Goal: Task Accomplishment & Management: Manage account settings

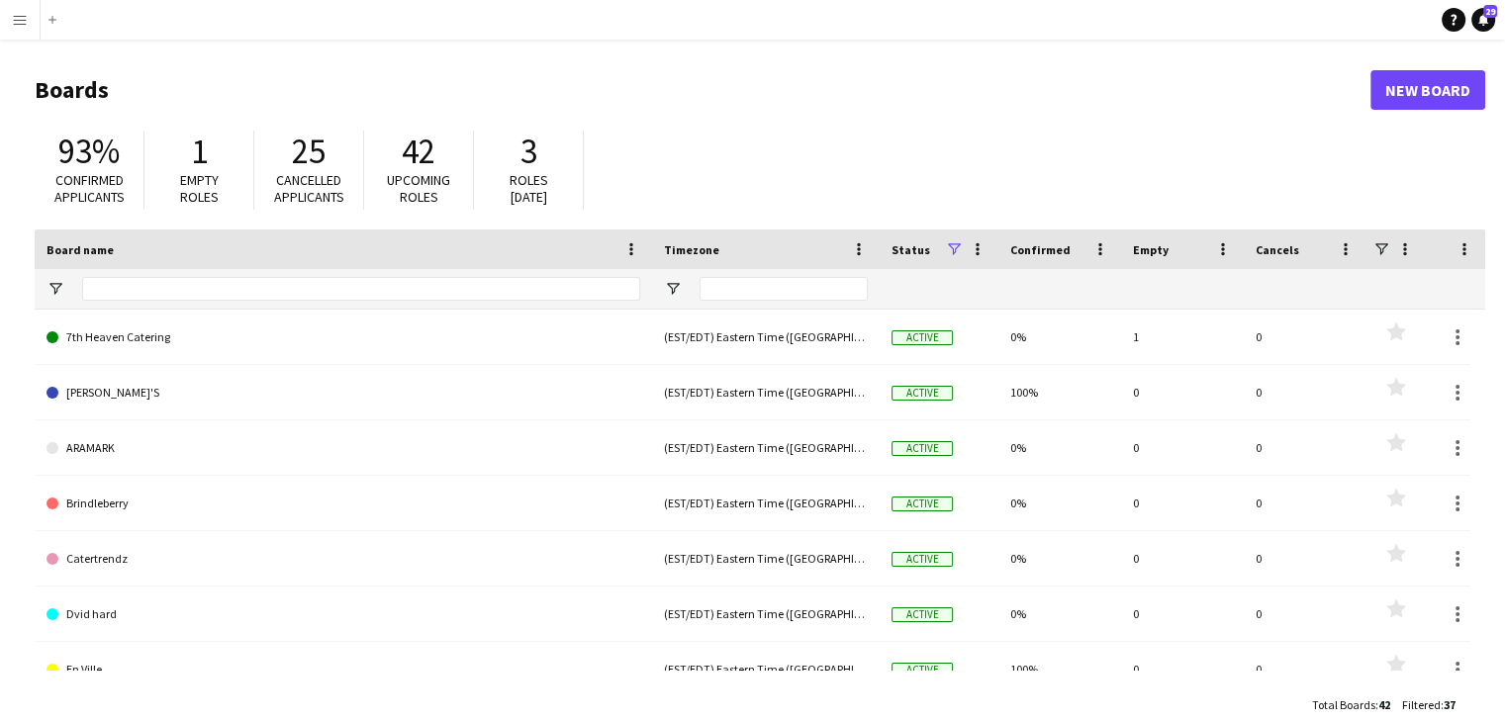
click at [71, 28] on app-navbar "Menu Boards Boards Boards All jobs Status Workforce Workforce My Workforce Recr…" at bounding box center [752, 20] width 1505 height 40
click at [21, 23] on app-icon "Menu" at bounding box center [20, 20] width 16 height 16
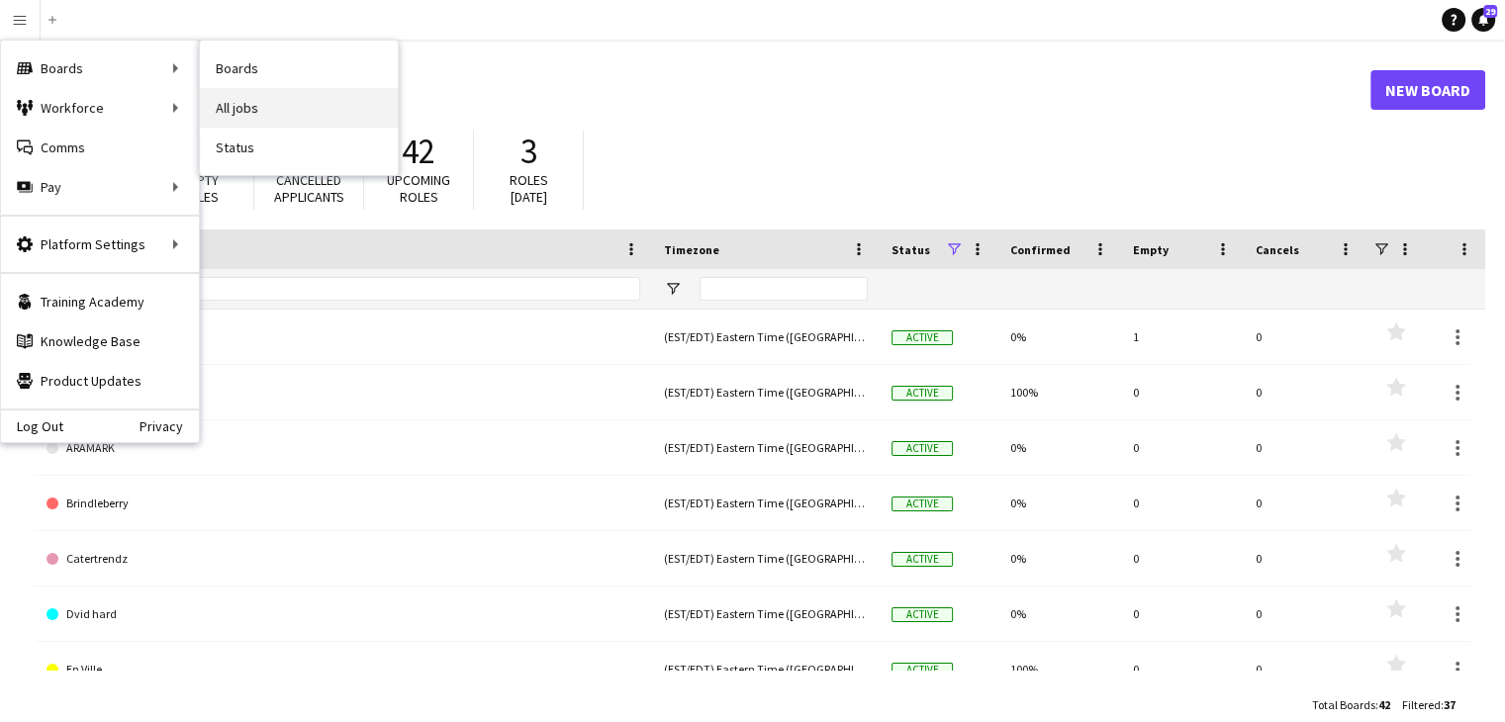
click at [230, 105] on link "All jobs" at bounding box center [299, 108] width 198 height 40
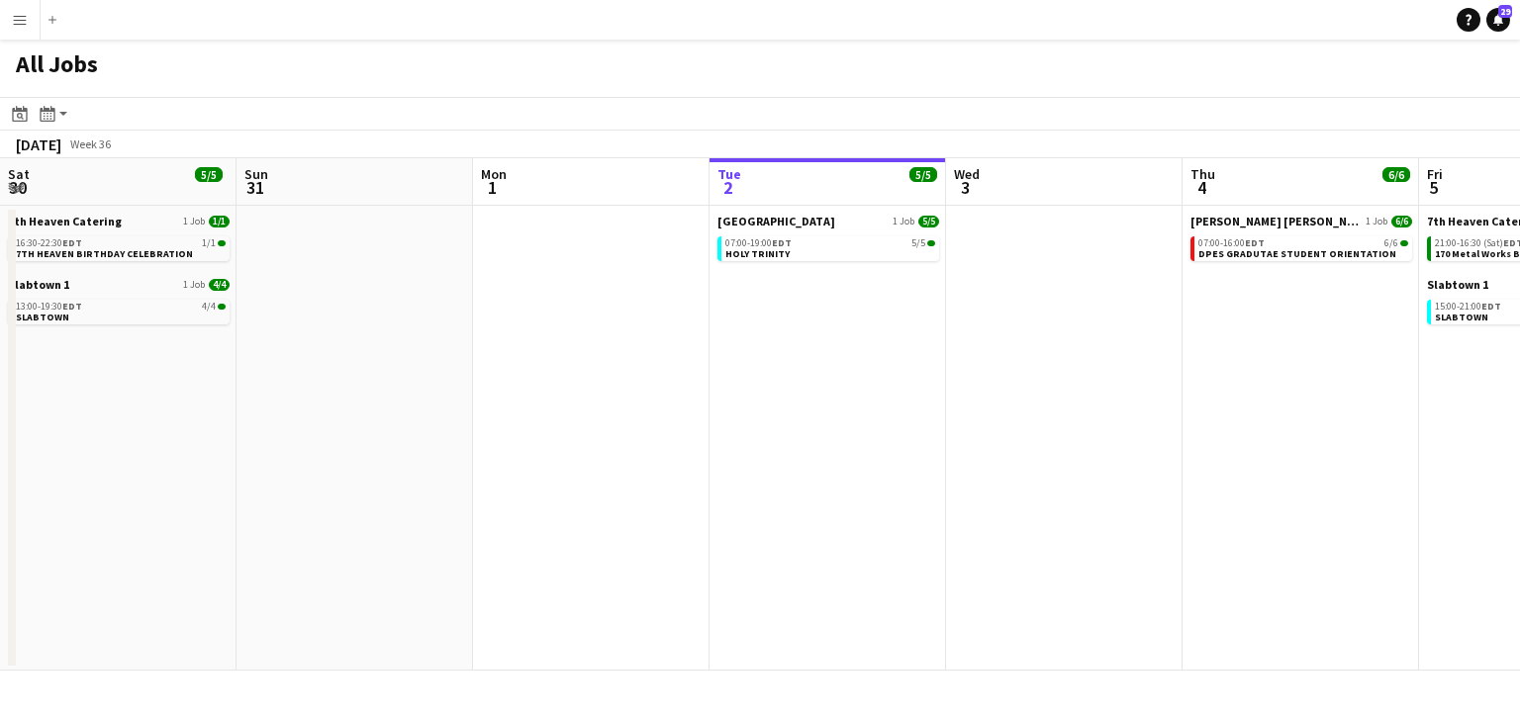
scroll to position [0, 473]
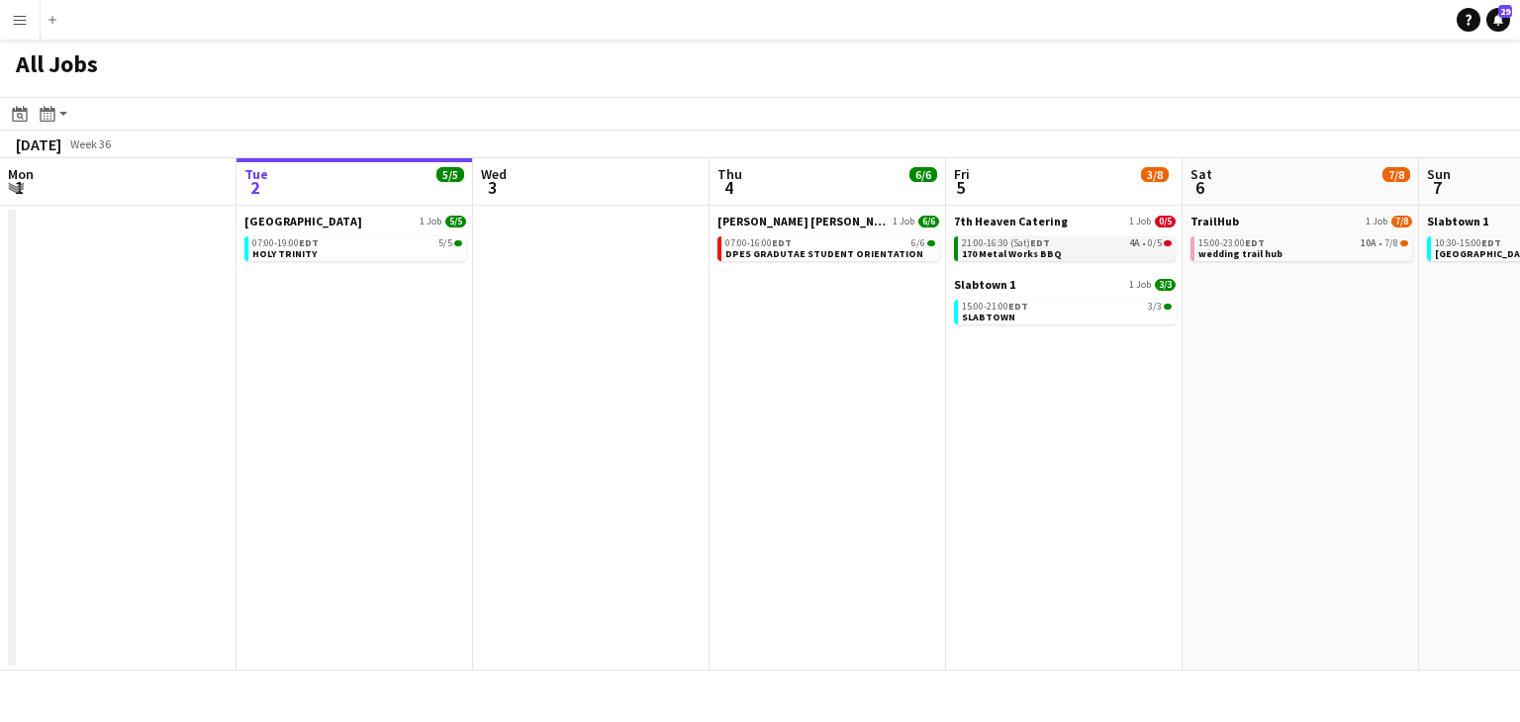
click at [1034, 243] on span "EDT" at bounding box center [1040, 242] width 20 height 13
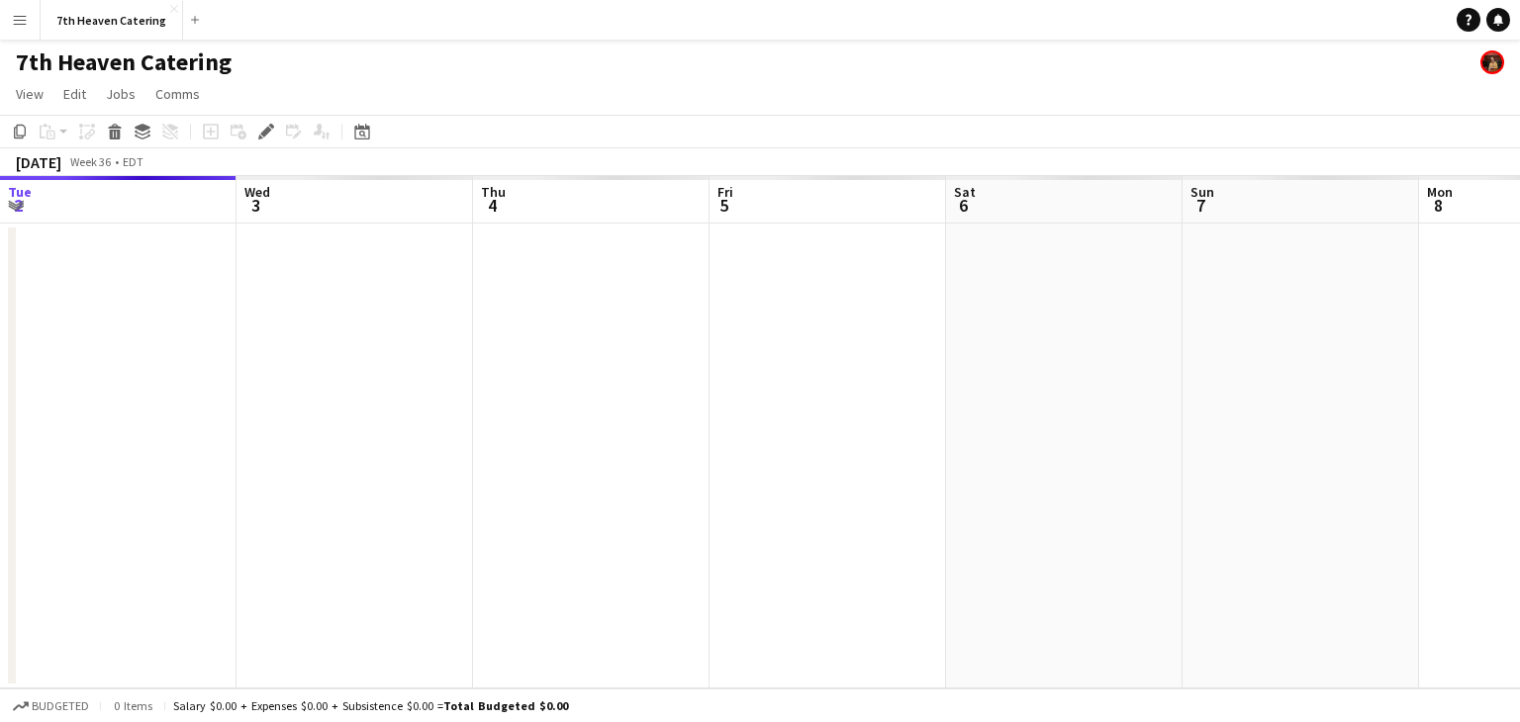
scroll to position [0, 681]
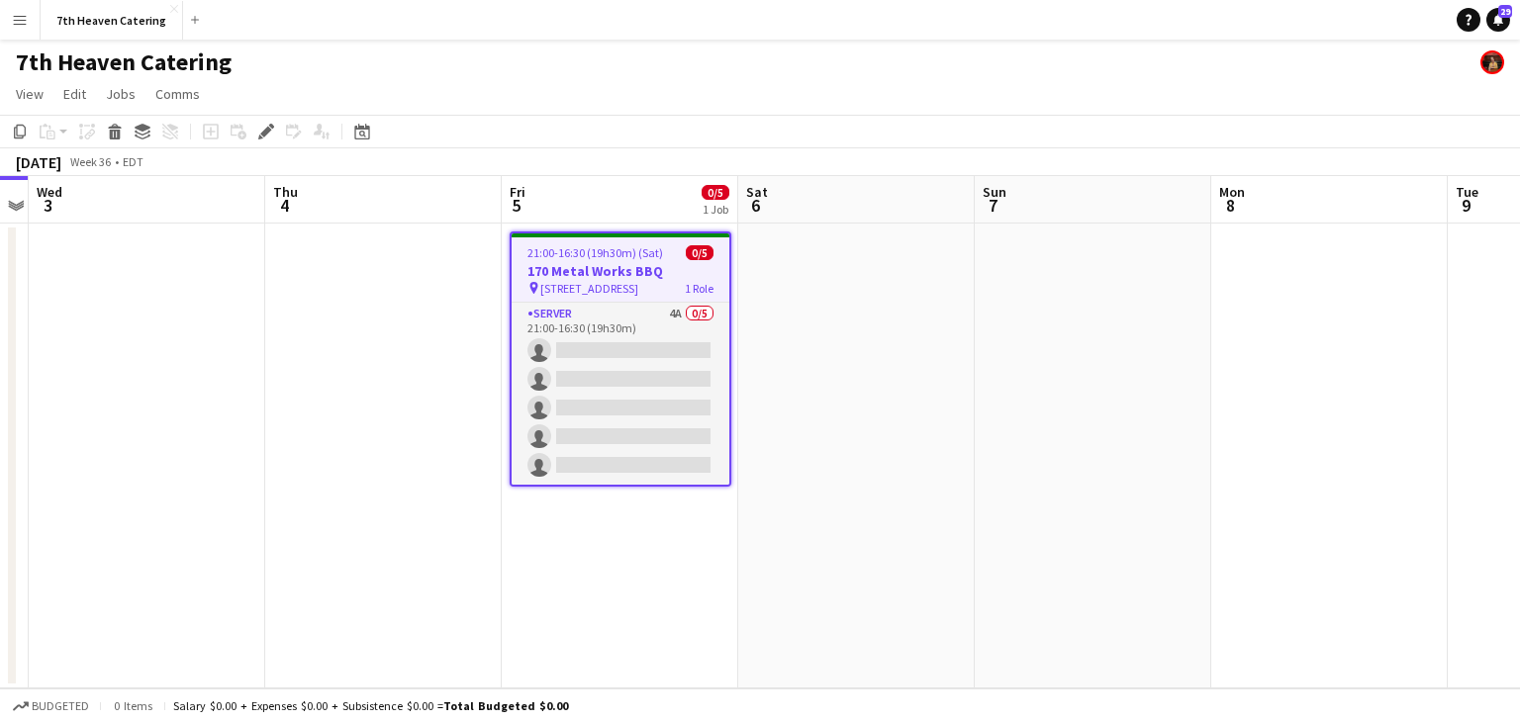
click at [624, 269] on h3 "170 Metal Works BBQ" at bounding box center [621, 271] width 218 height 18
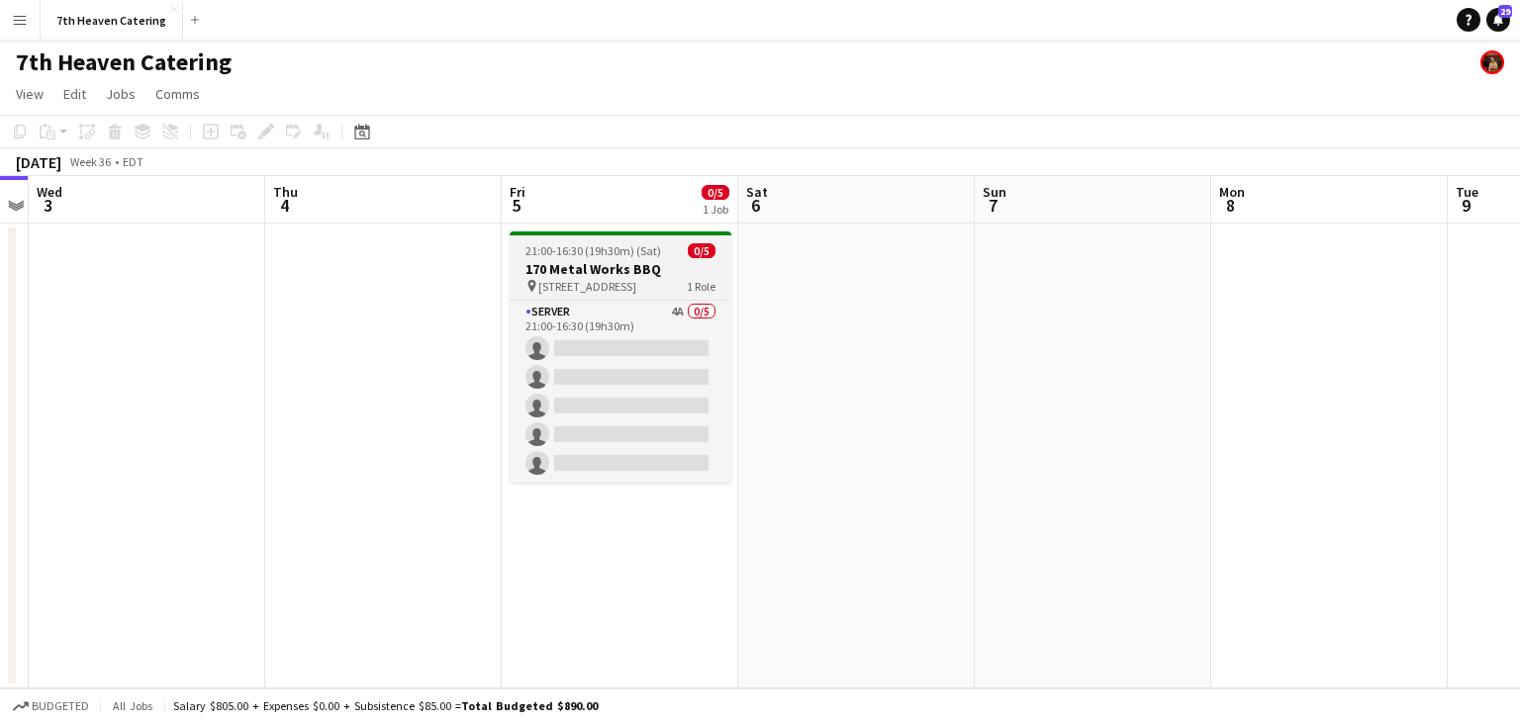
click at [625, 266] on h3 "170 Metal Works BBQ" at bounding box center [621, 269] width 222 height 18
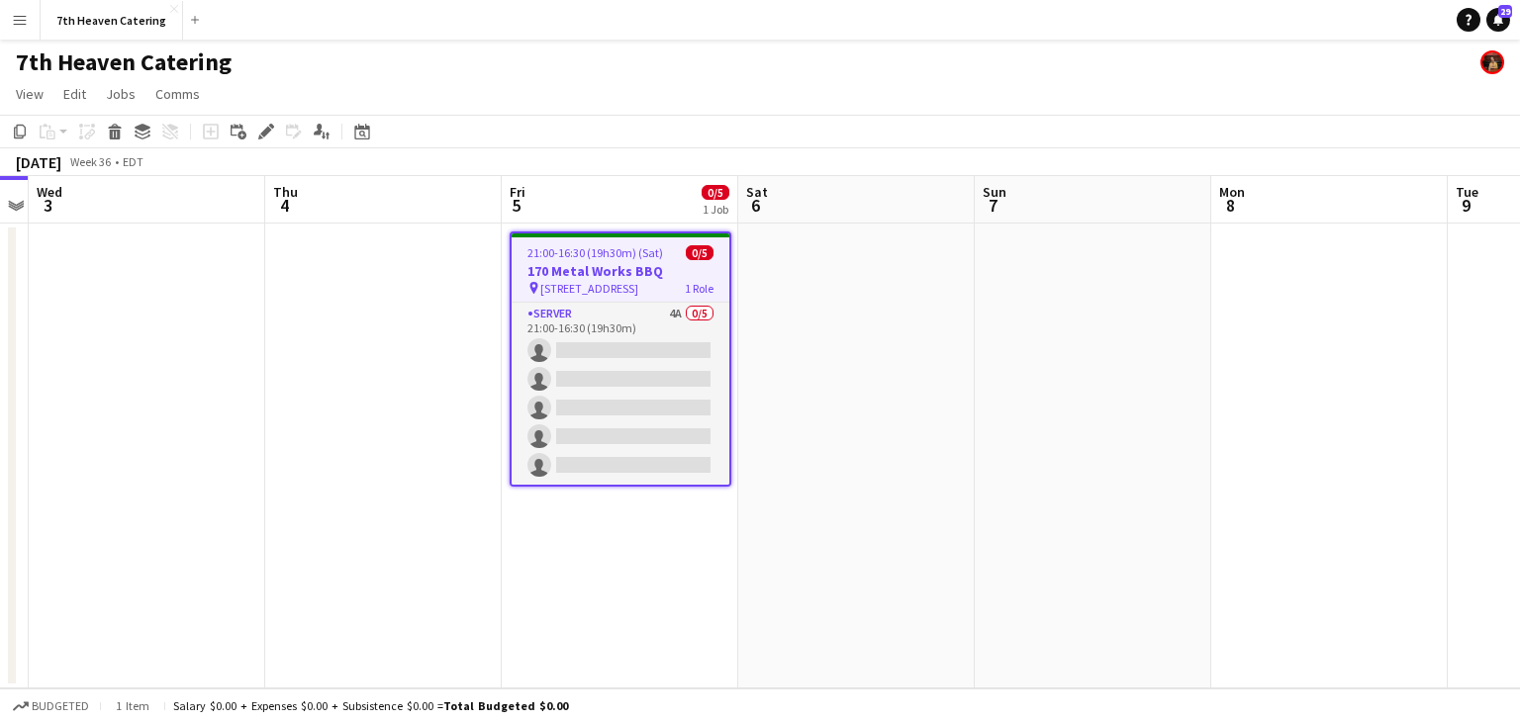
scroll to position [0, 680]
click at [626, 266] on h3 "170 Metal Works BBQ" at bounding box center [622, 271] width 218 height 18
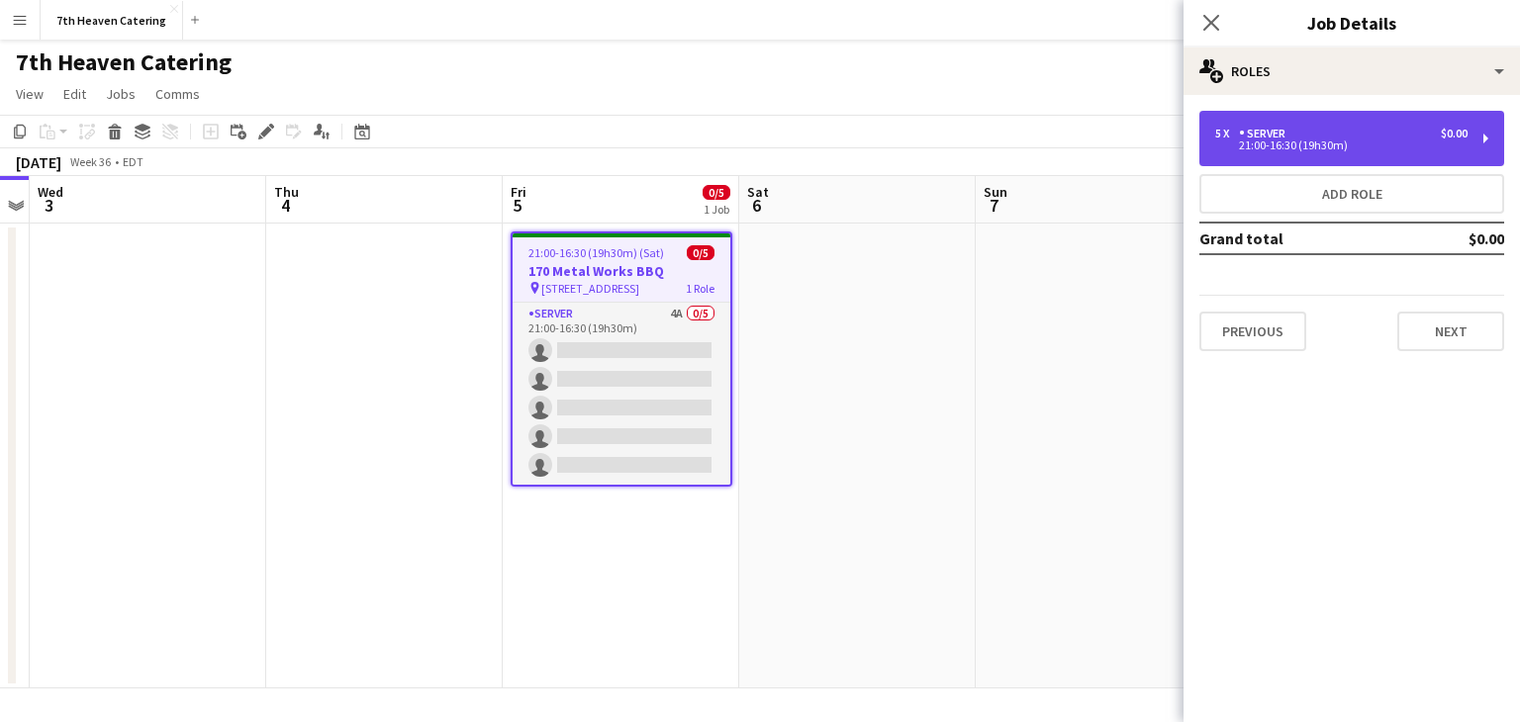
click at [1300, 147] on div "21:00-16:30 (19h30m)" at bounding box center [1341, 145] width 252 height 10
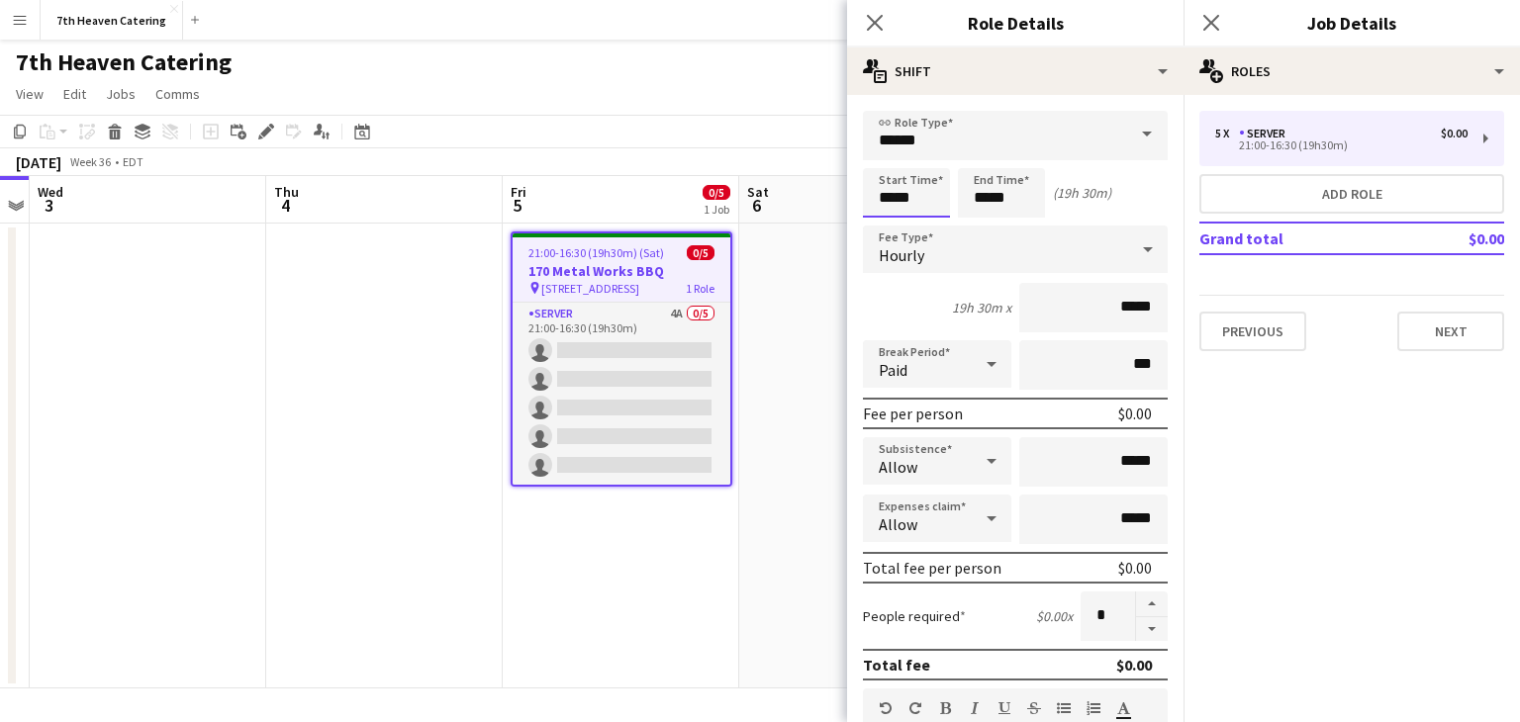
click at [911, 199] on input "*****" at bounding box center [906, 192] width 87 height 49
click at [889, 223] on div at bounding box center [887, 228] width 40 height 20
drag, startPoint x: 917, startPoint y: 203, endPoint x: 875, endPoint y: 203, distance: 42.5
click at [875, 203] on input "*****" at bounding box center [906, 192] width 87 height 49
type input "*****"
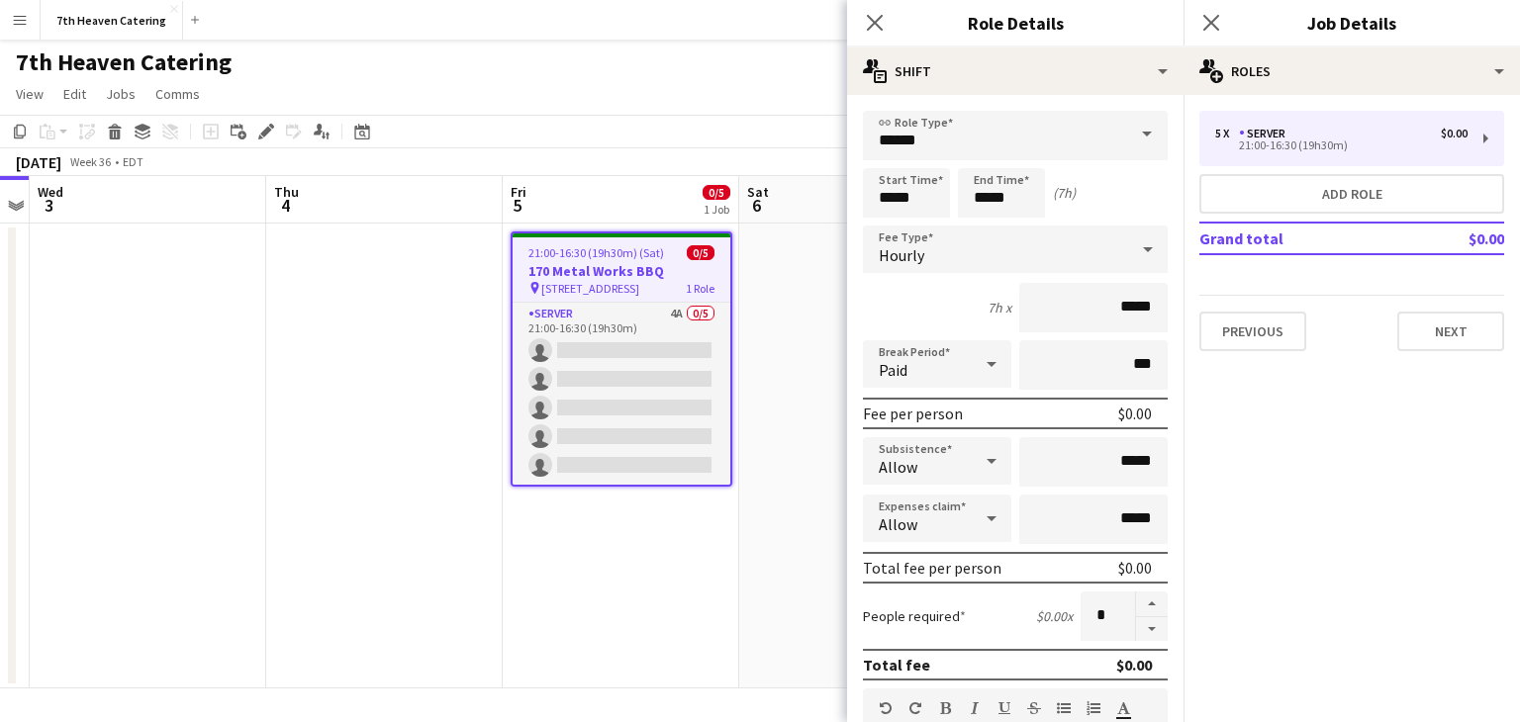
click at [1134, 191] on div "Start Time ***** End Time ***** (7h)" at bounding box center [1015, 192] width 305 height 49
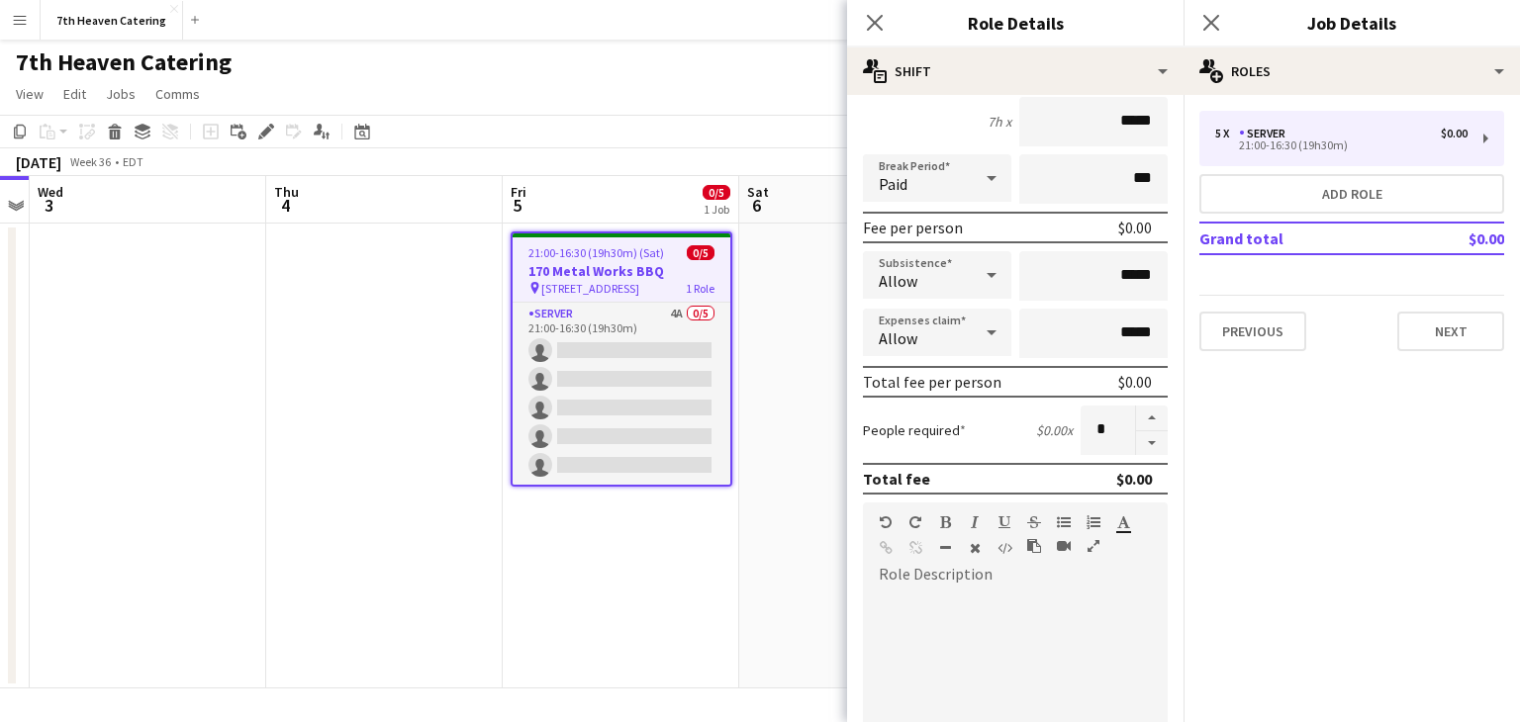
scroll to position [613, 0]
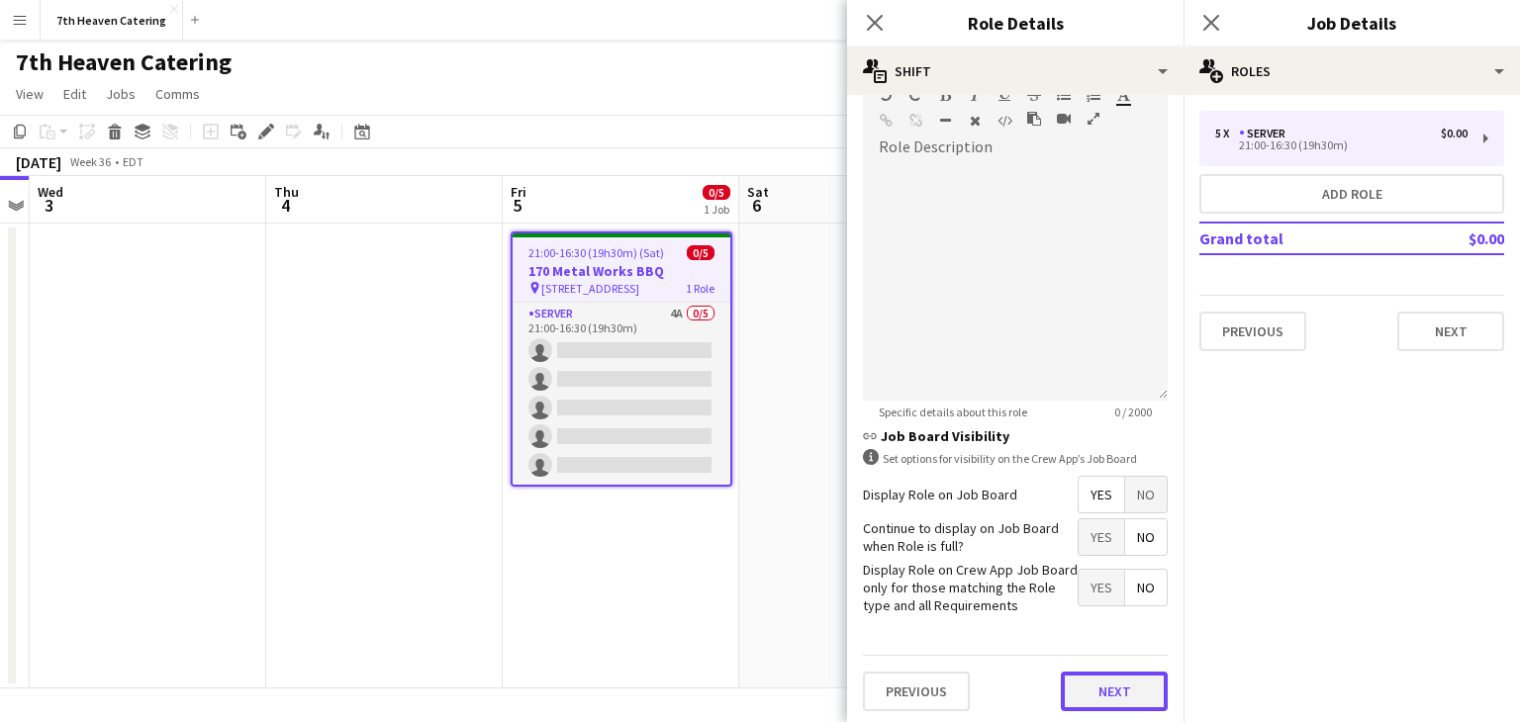
click at [1093, 694] on button "Next" at bounding box center [1114, 692] width 107 height 40
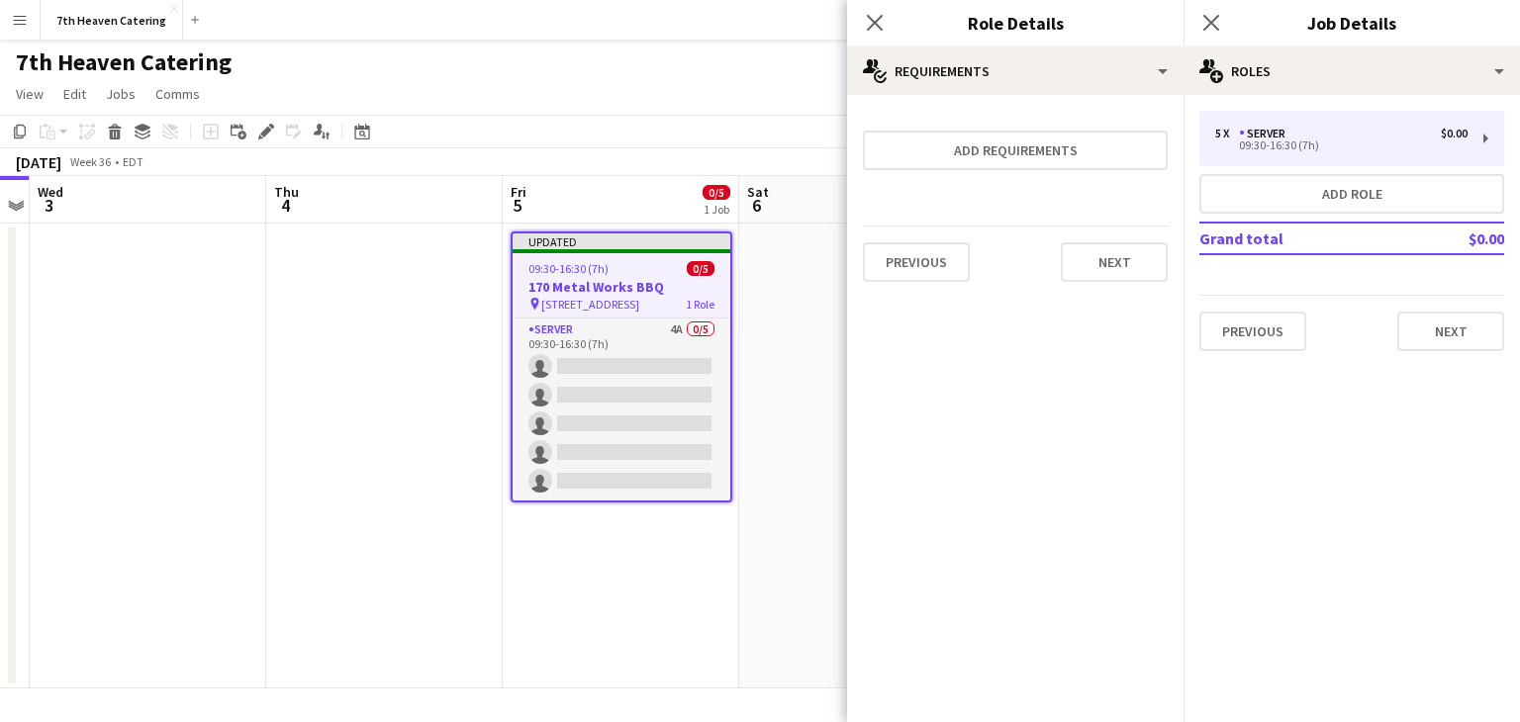
scroll to position [0, 0]
click at [1130, 256] on button "Next" at bounding box center [1114, 262] width 107 height 40
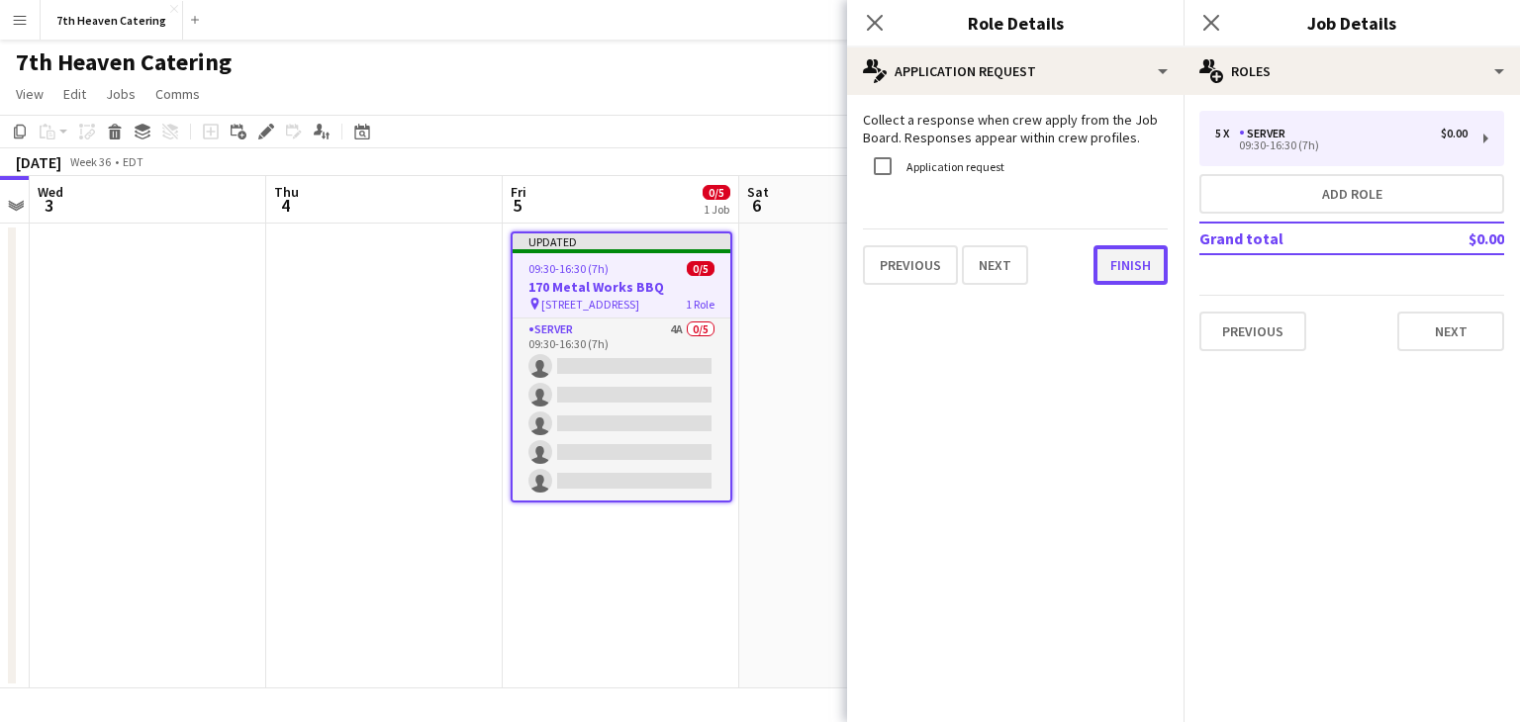
click at [1120, 273] on button "Finish" at bounding box center [1130, 265] width 74 height 40
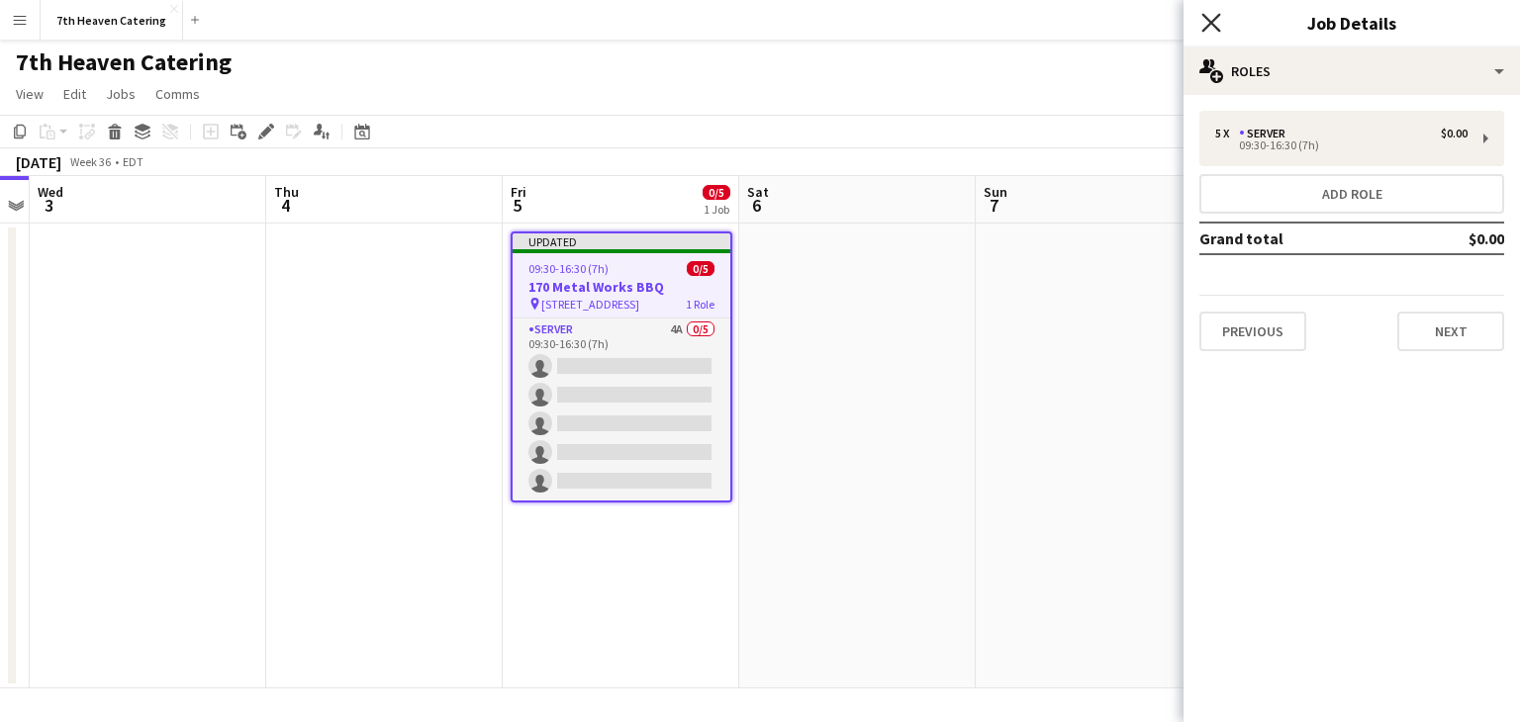
click at [1213, 23] on icon "Close pop-in" at bounding box center [1210, 22] width 19 height 19
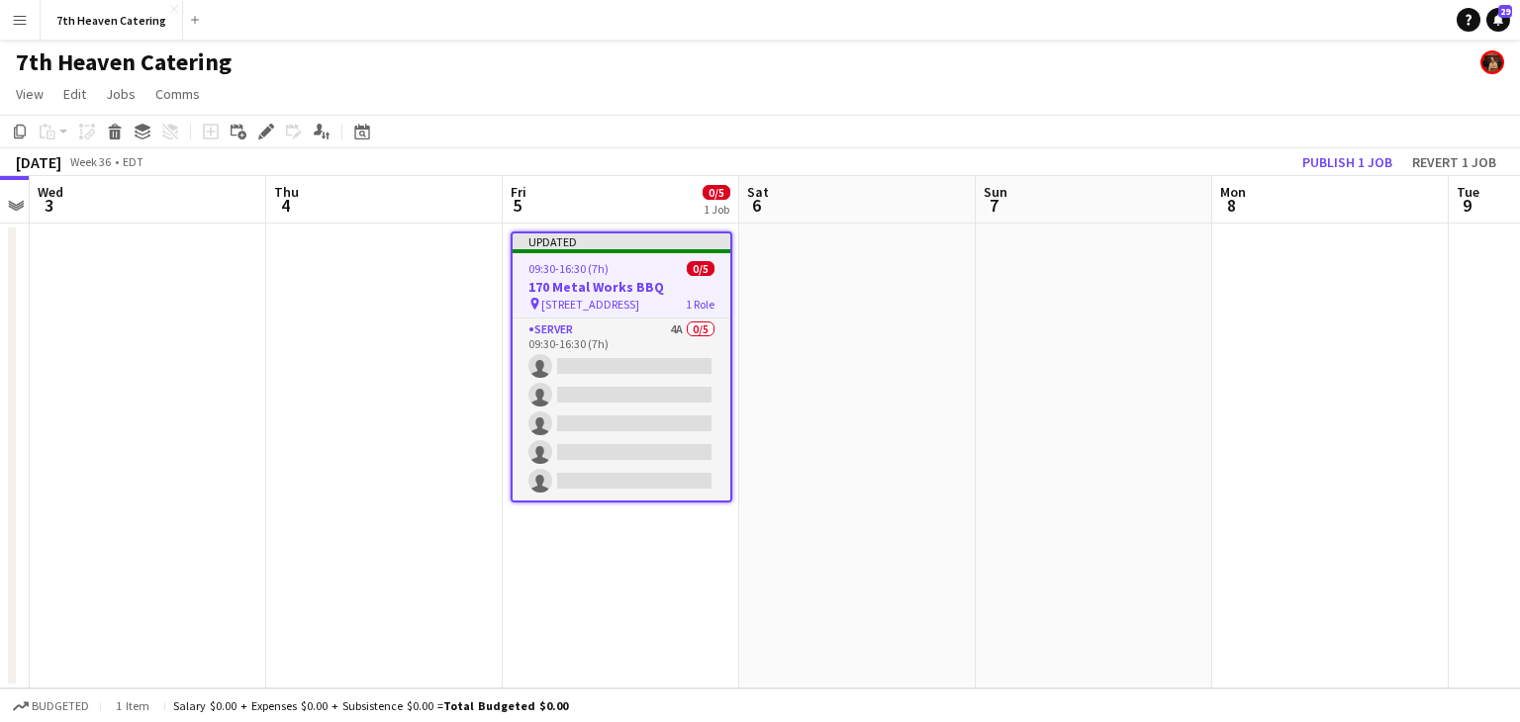
click at [589, 240] on div "Updated" at bounding box center [622, 242] width 218 height 16
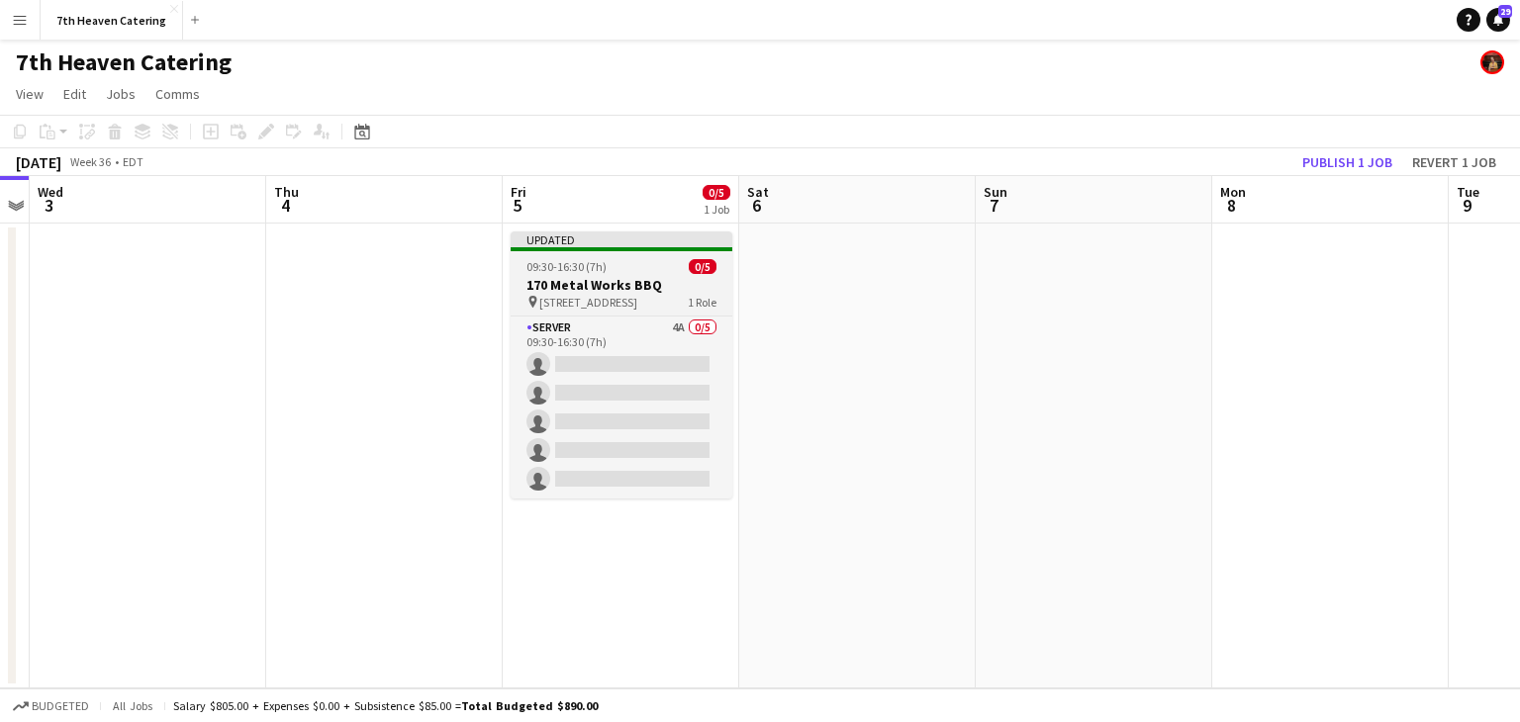
click at [589, 240] on div "Updated" at bounding box center [622, 240] width 222 height 16
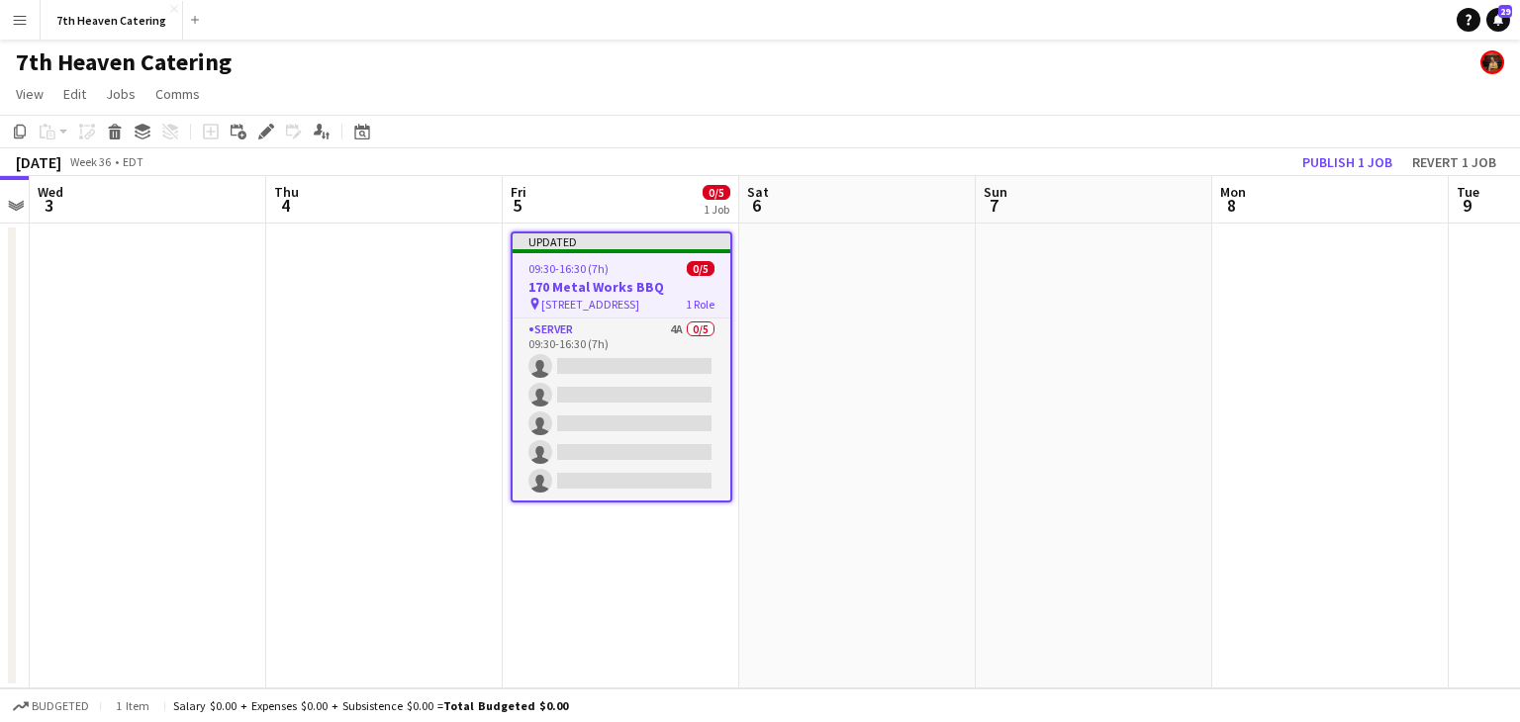
click at [589, 240] on div "Updated" at bounding box center [622, 242] width 218 height 16
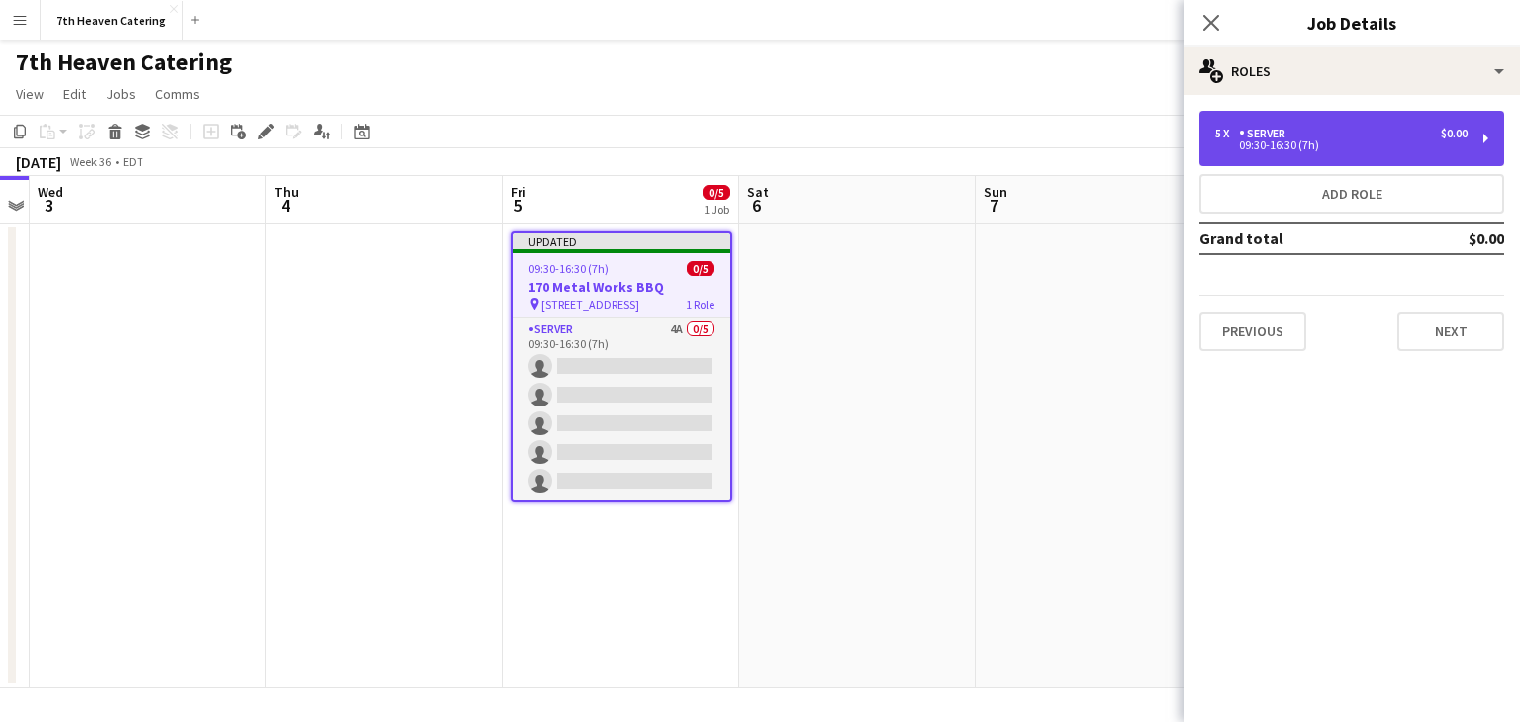
click at [1266, 132] on div "SERVER" at bounding box center [1266, 134] width 54 height 14
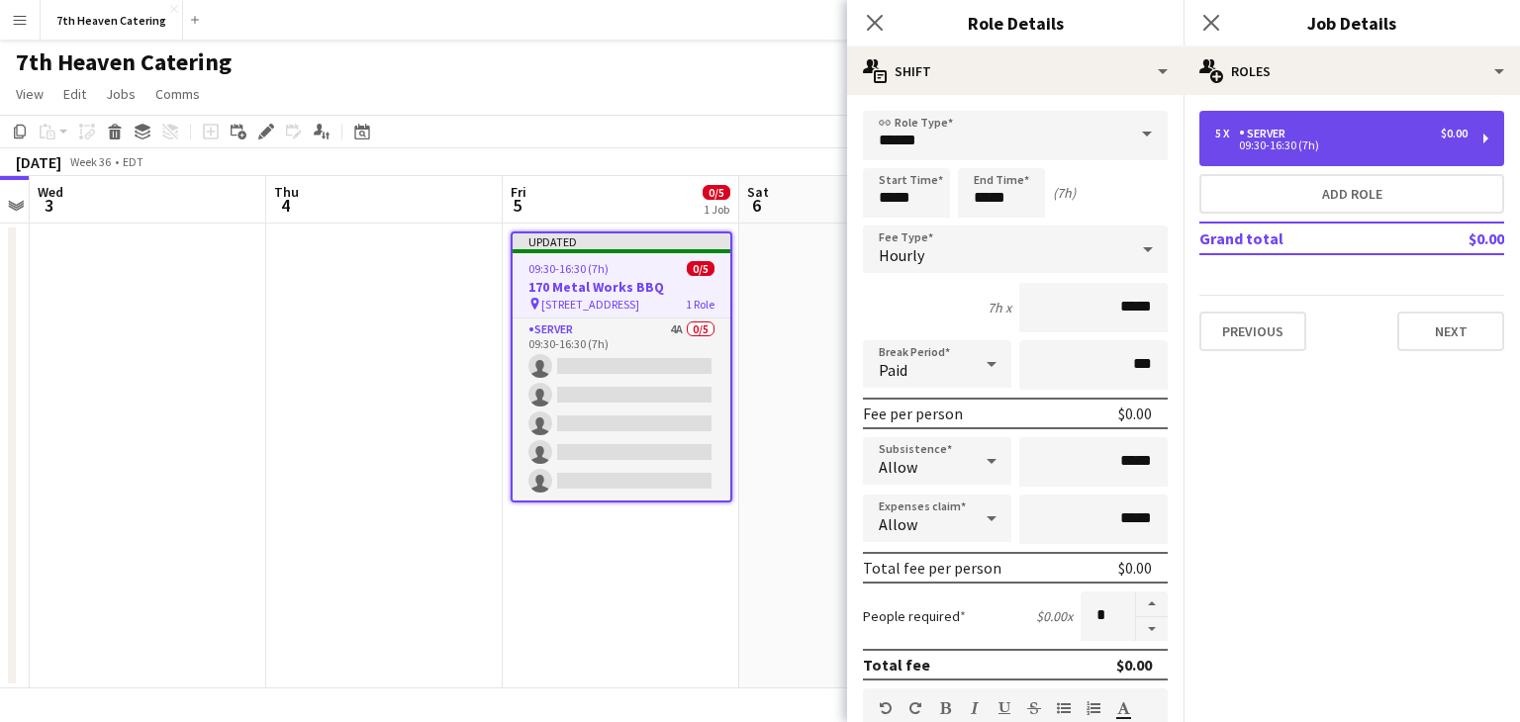
click at [1487, 139] on div "5 x SERVER $0.00 09:30-16:30 (7h)" at bounding box center [1351, 138] width 305 height 55
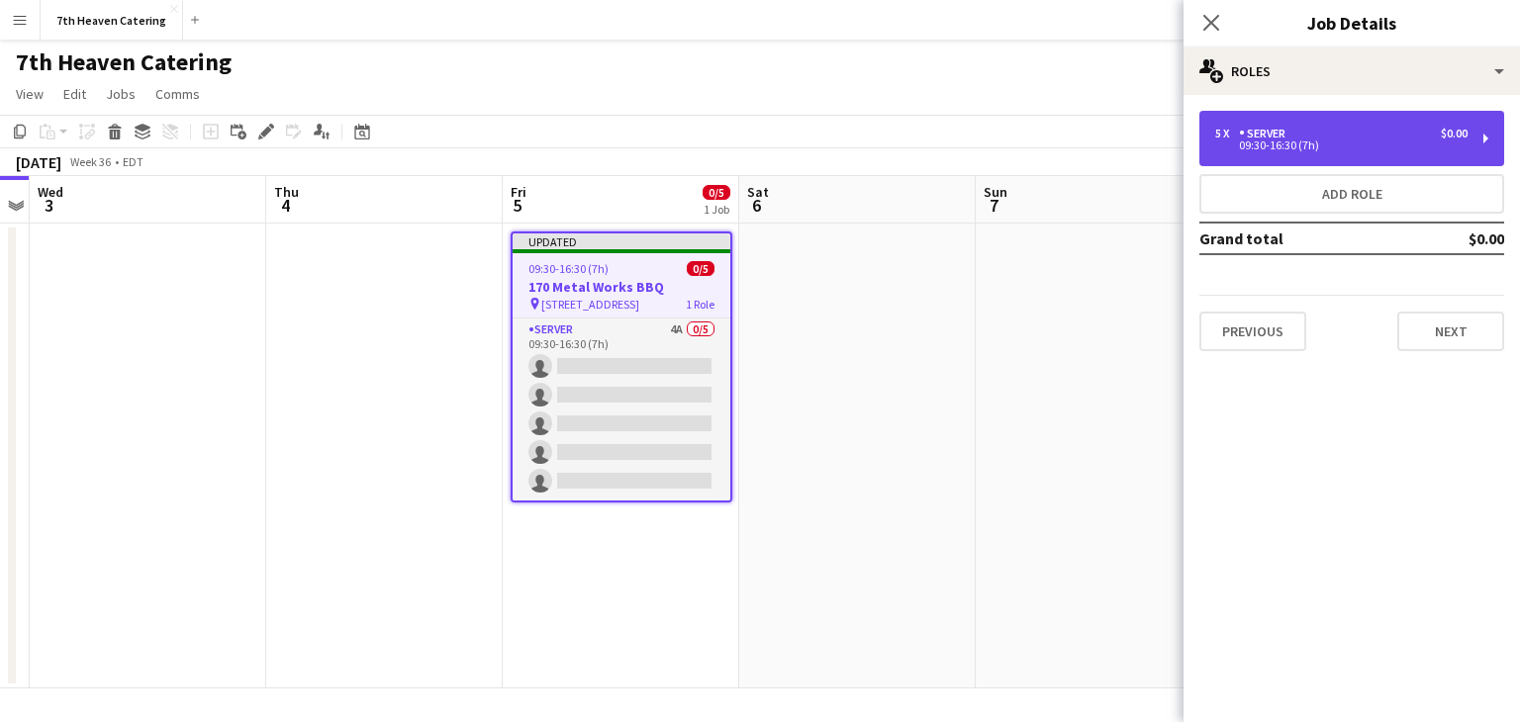
click at [1486, 138] on div "5 x SERVER $0.00 09:30-16:30 (7h)" at bounding box center [1351, 138] width 305 height 55
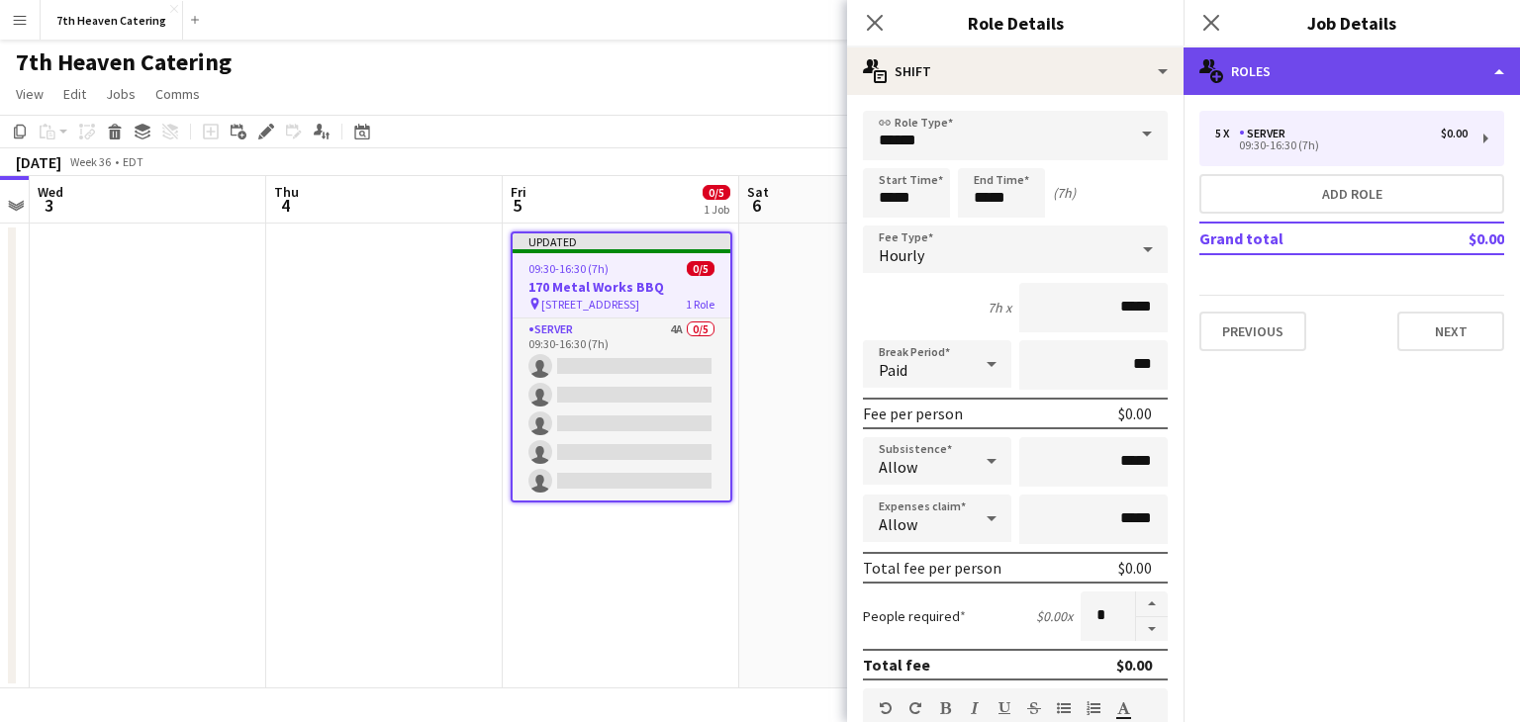
click at [1509, 69] on div "multiple-users-add Roles" at bounding box center [1351, 70] width 336 height 47
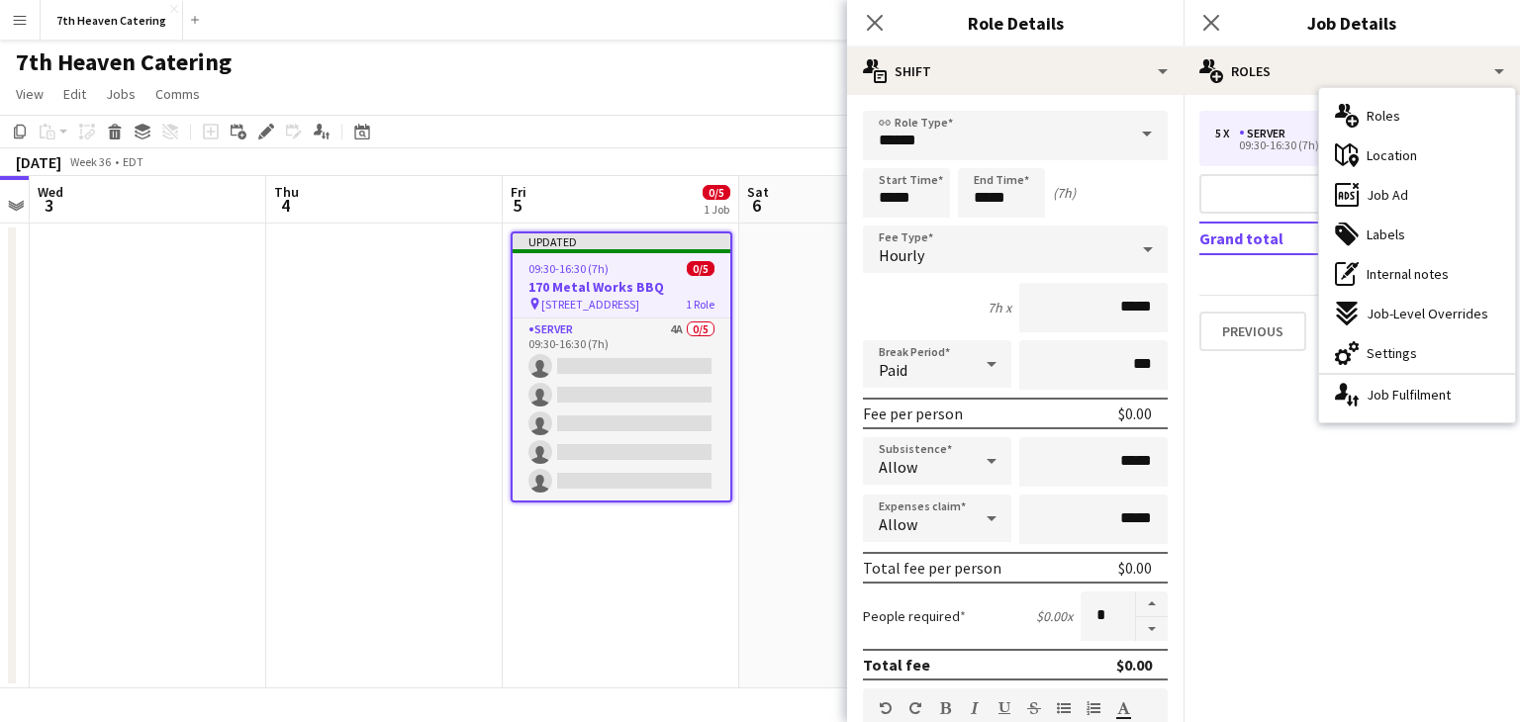
click at [1359, 484] on mat-expansion-panel "pencil3 General details 5 x SERVER $0.00 09:30-16:30 (7h) Add role Grand total …" at bounding box center [1351, 408] width 336 height 627
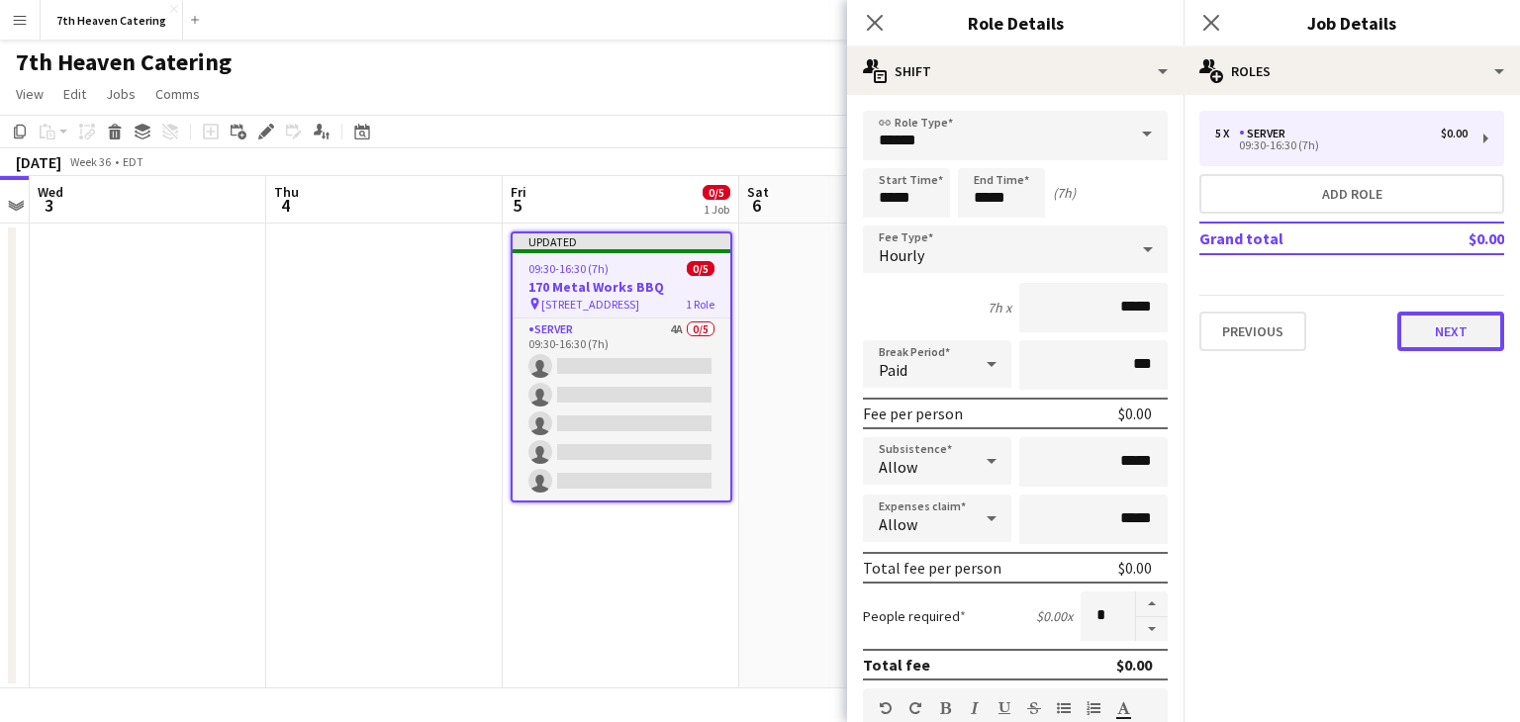
click at [1441, 340] on button "Next" at bounding box center [1450, 332] width 107 height 40
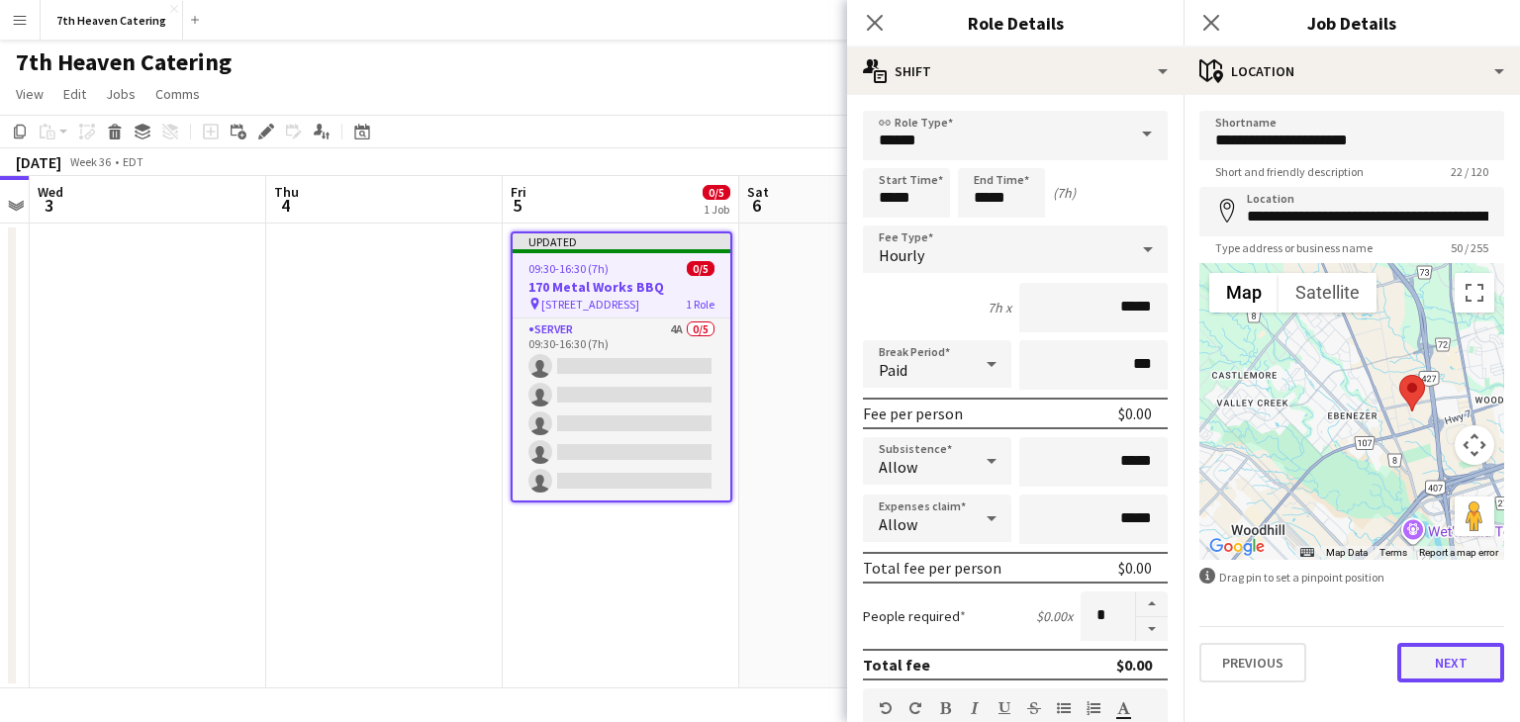
click at [1452, 666] on button "Next" at bounding box center [1450, 663] width 107 height 40
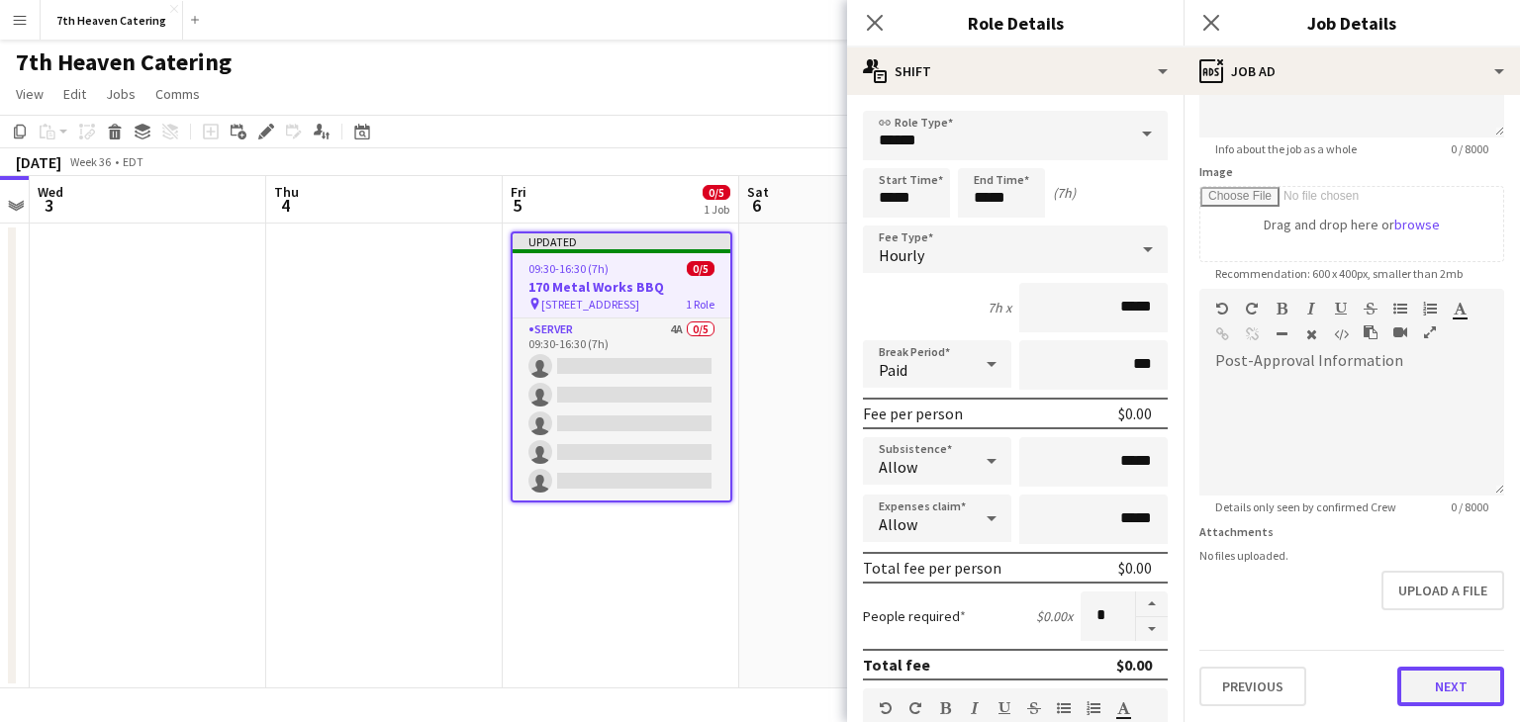
scroll to position [254, 0]
click at [1451, 614] on form "**********" at bounding box center [1351, 283] width 336 height 852
click at [1455, 687] on button "Next" at bounding box center [1450, 689] width 107 height 40
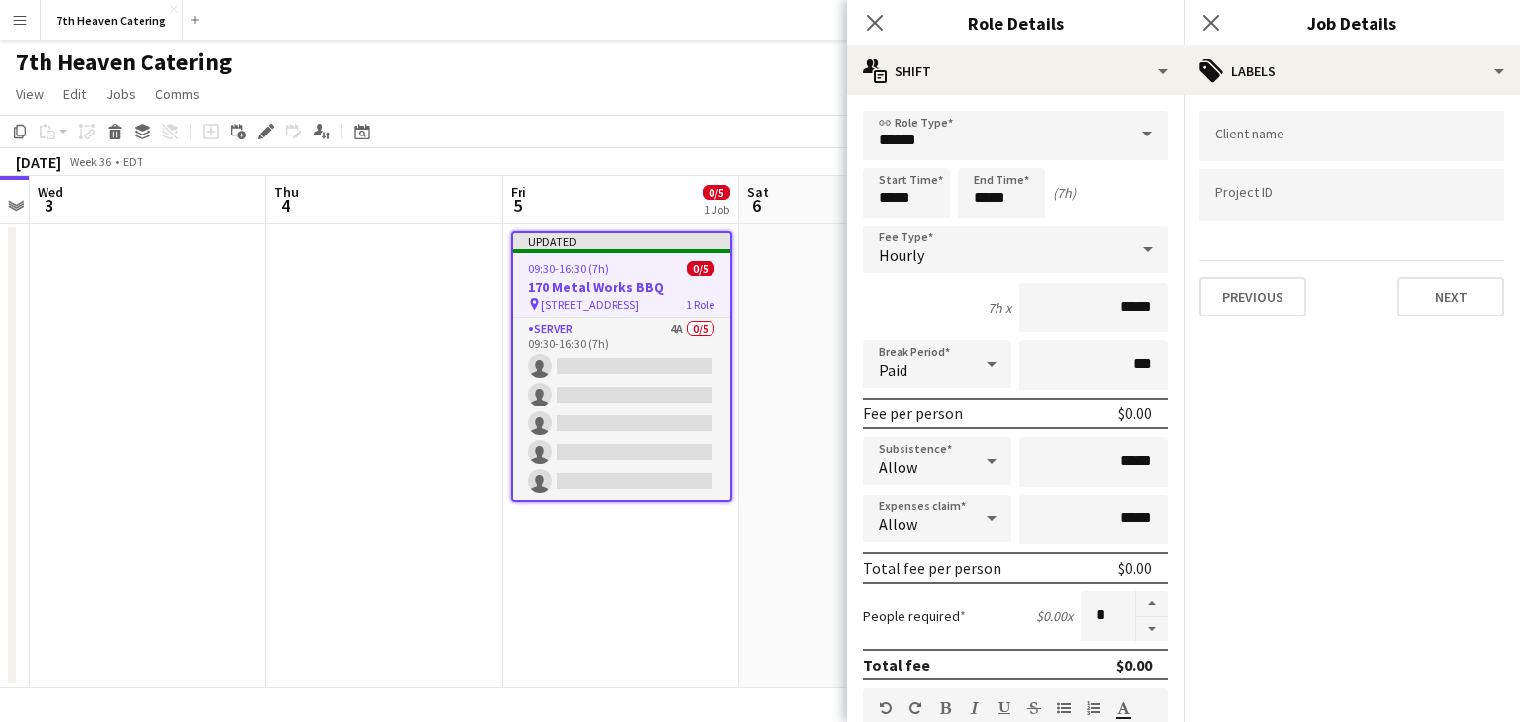
scroll to position [0, 0]
click at [1446, 301] on button "Next" at bounding box center [1450, 297] width 107 height 40
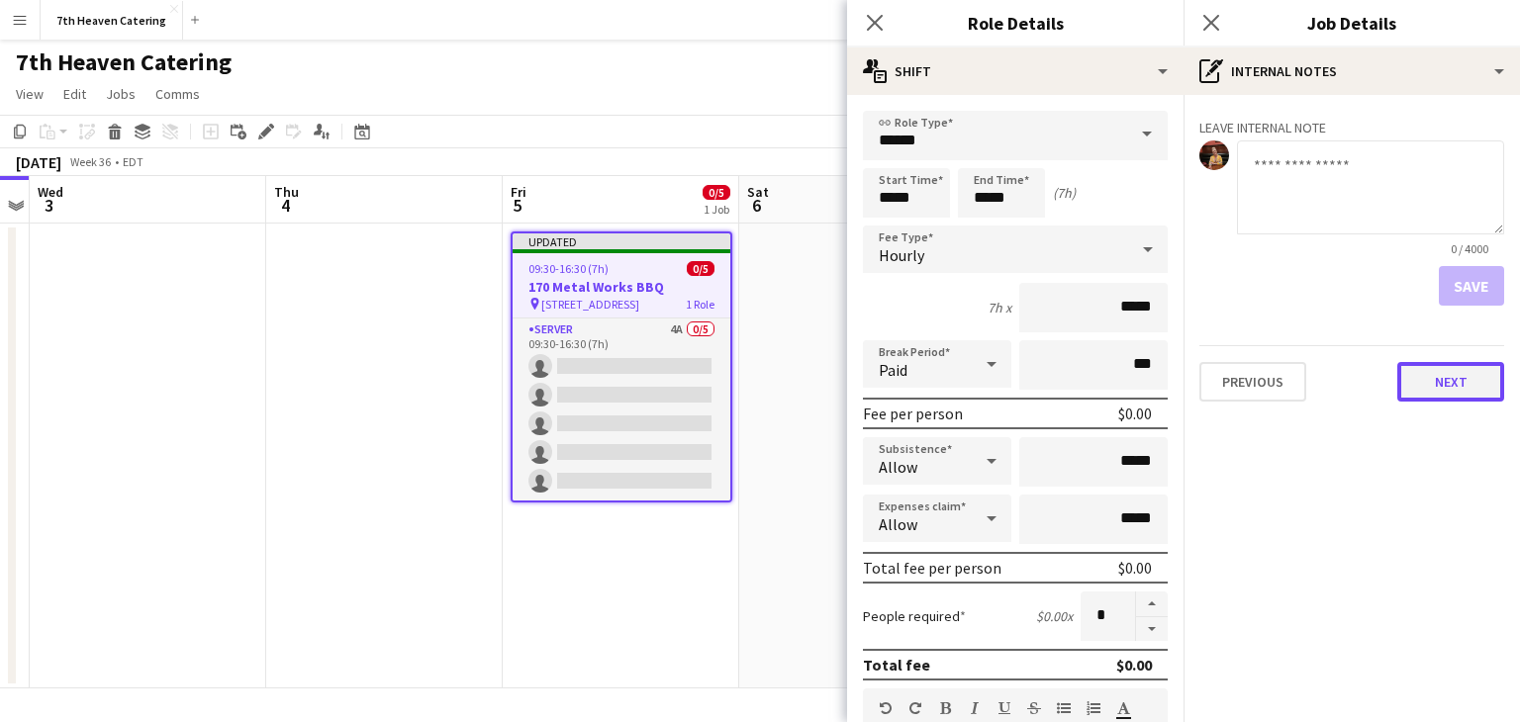
click at [1464, 384] on button "Next" at bounding box center [1450, 382] width 107 height 40
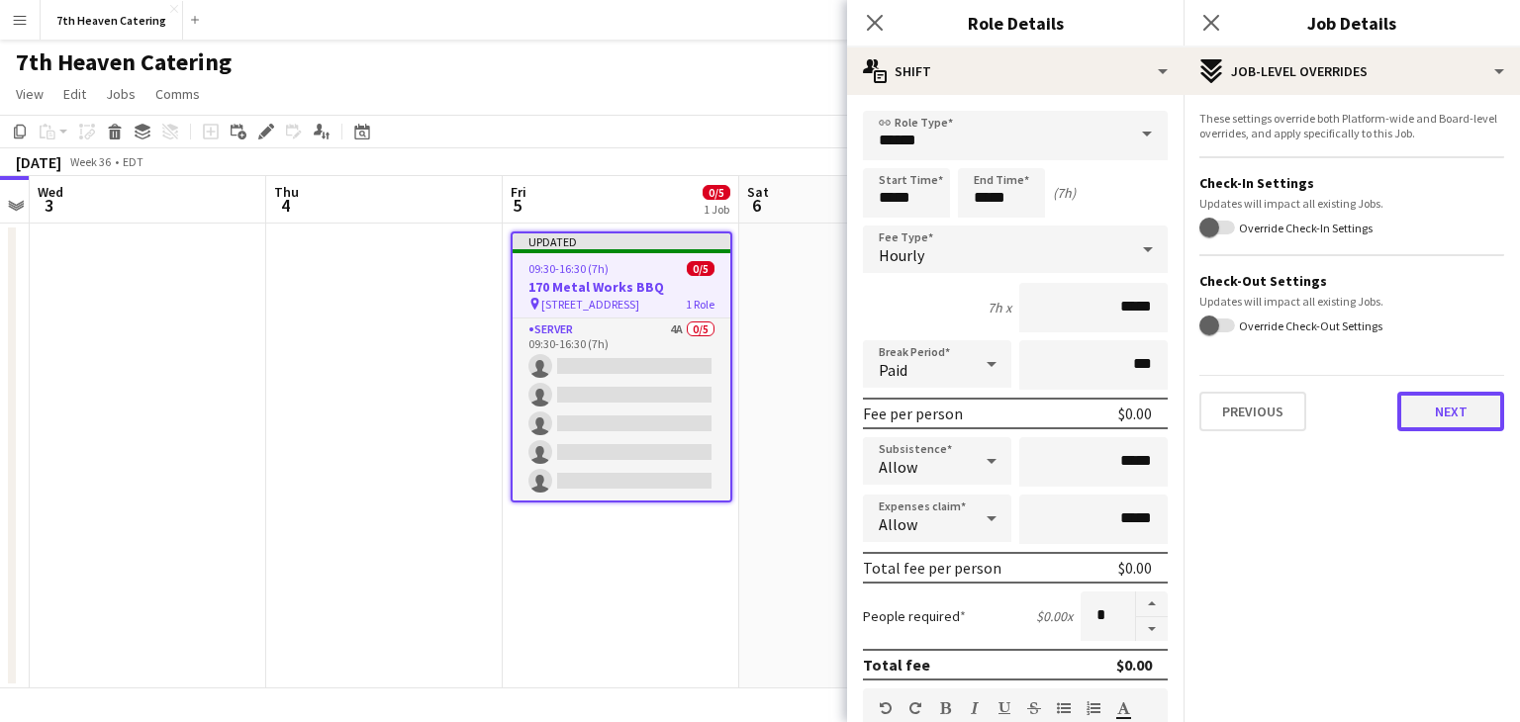
click at [1464, 403] on button "Next" at bounding box center [1450, 412] width 107 height 40
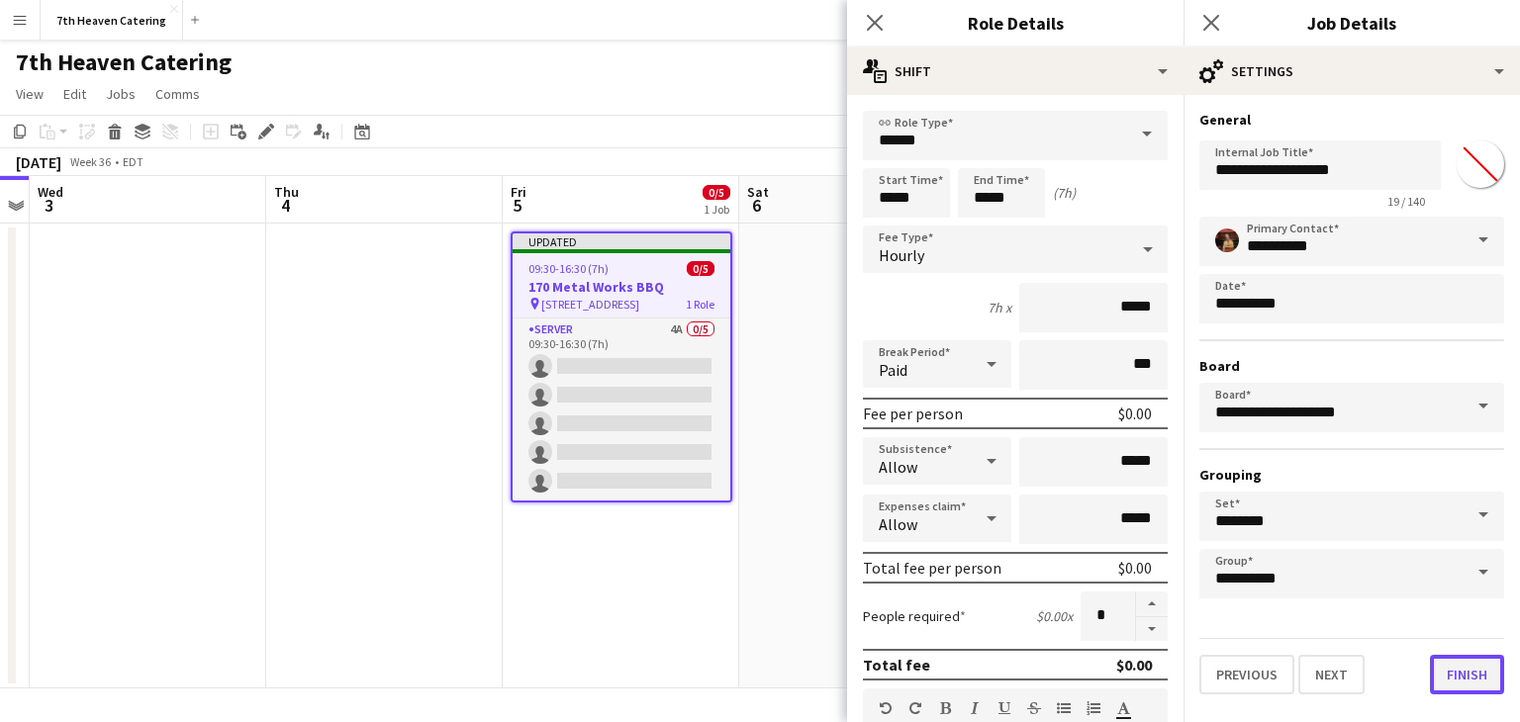
click at [1475, 679] on button "Finish" at bounding box center [1467, 675] width 74 height 40
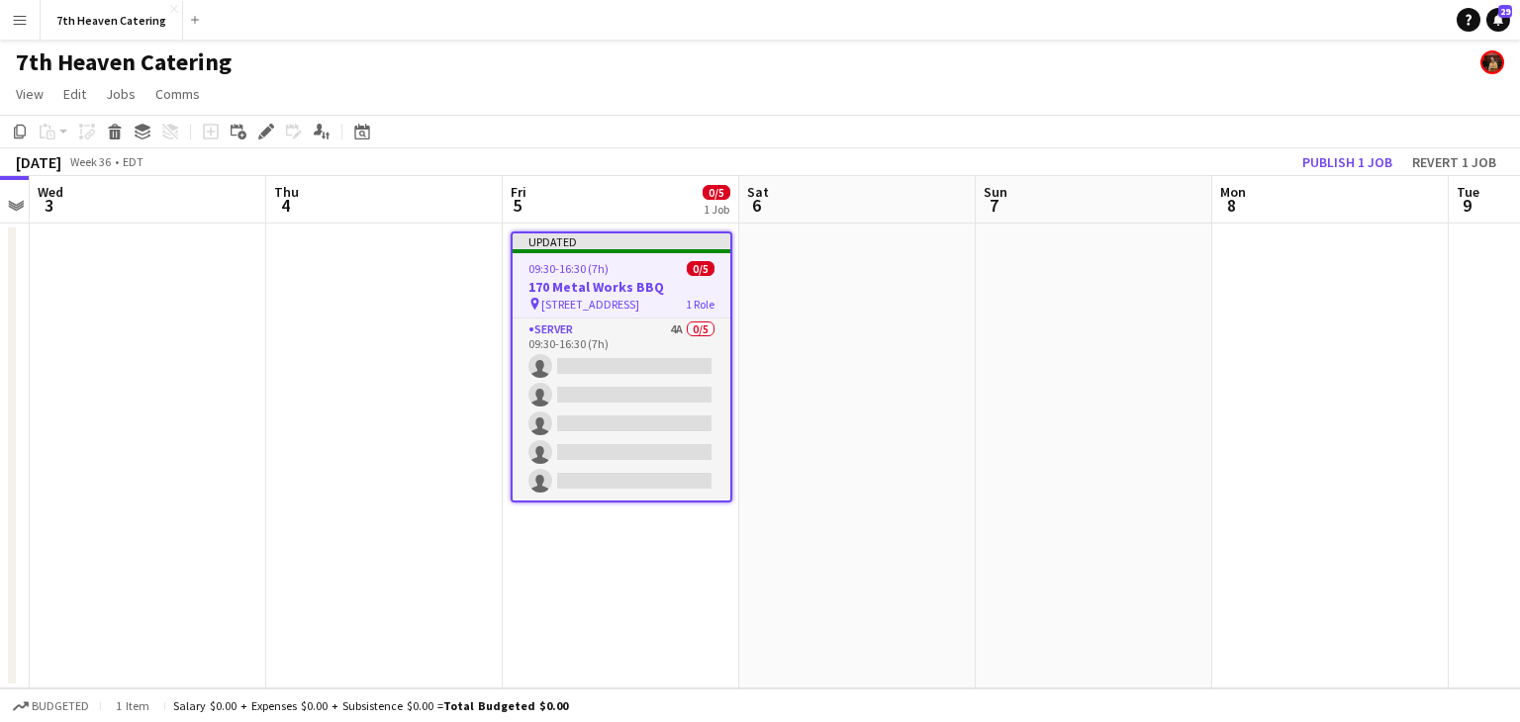
click at [712, 244] on div "Updated" at bounding box center [622, 242] width 218 height 16
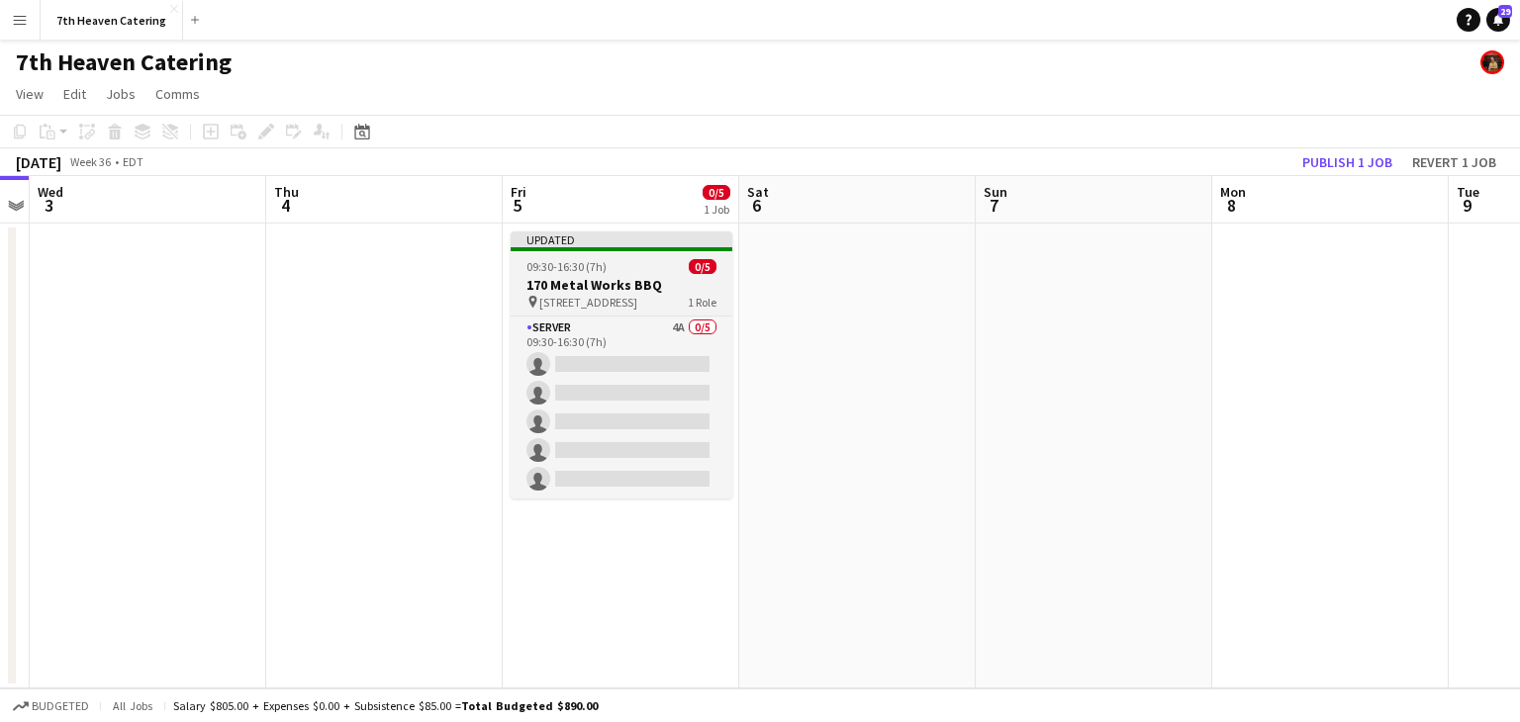
click at [713, 242] on div "Updated" at bounding box center [622, 240] width 222 height 16
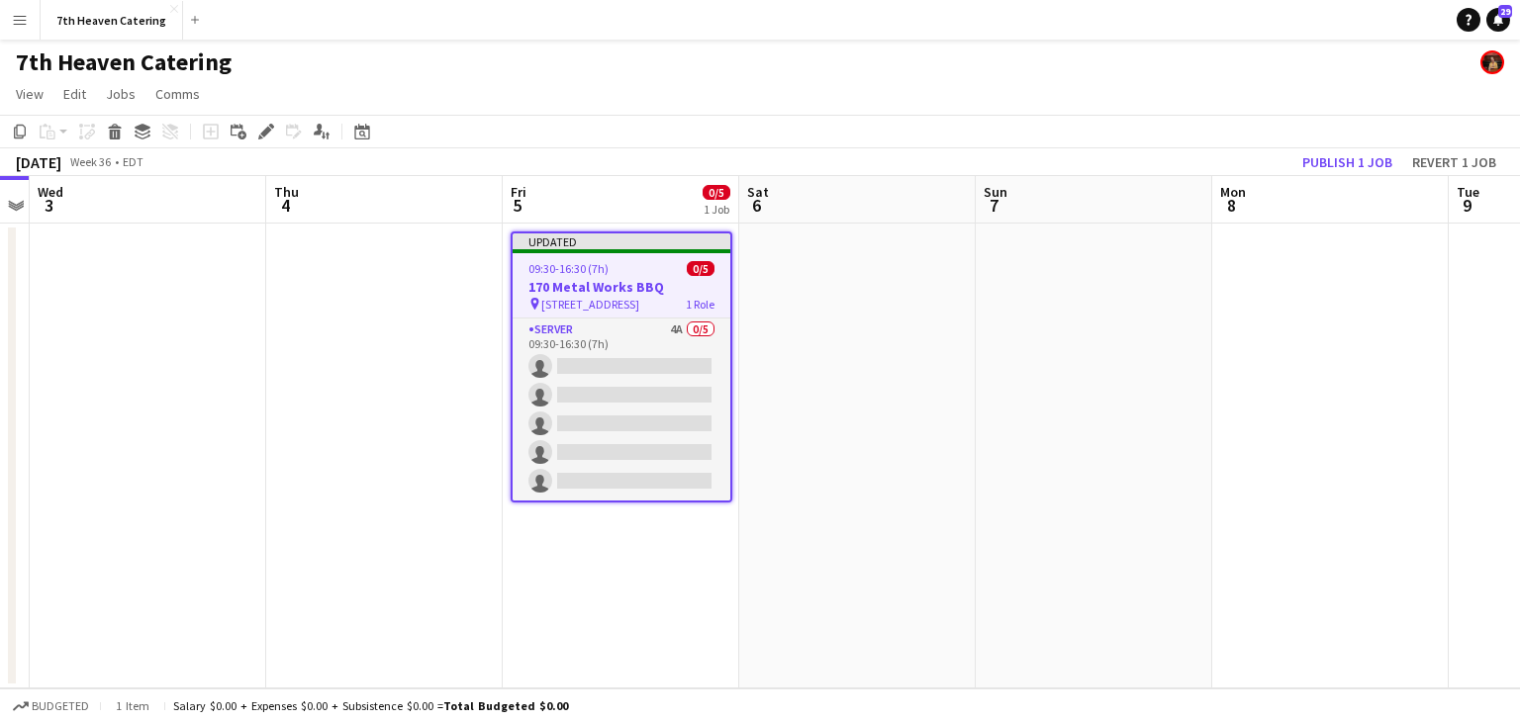
click at [709, 244] on div "Updated" at bounding box center [622, 242] width 218 height 16
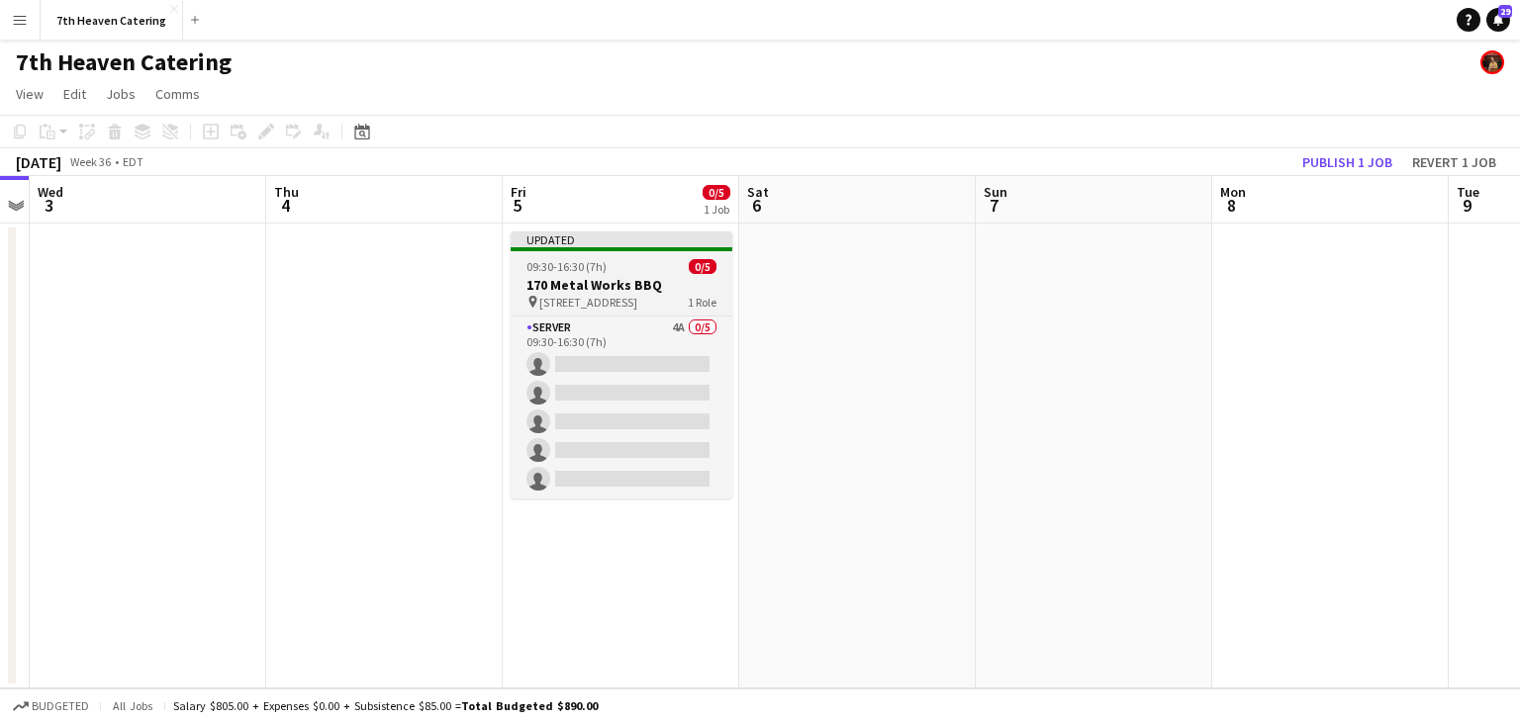
click at [709, 244] on div "Updated" at bounding box center [622, 240] width 222 height 16
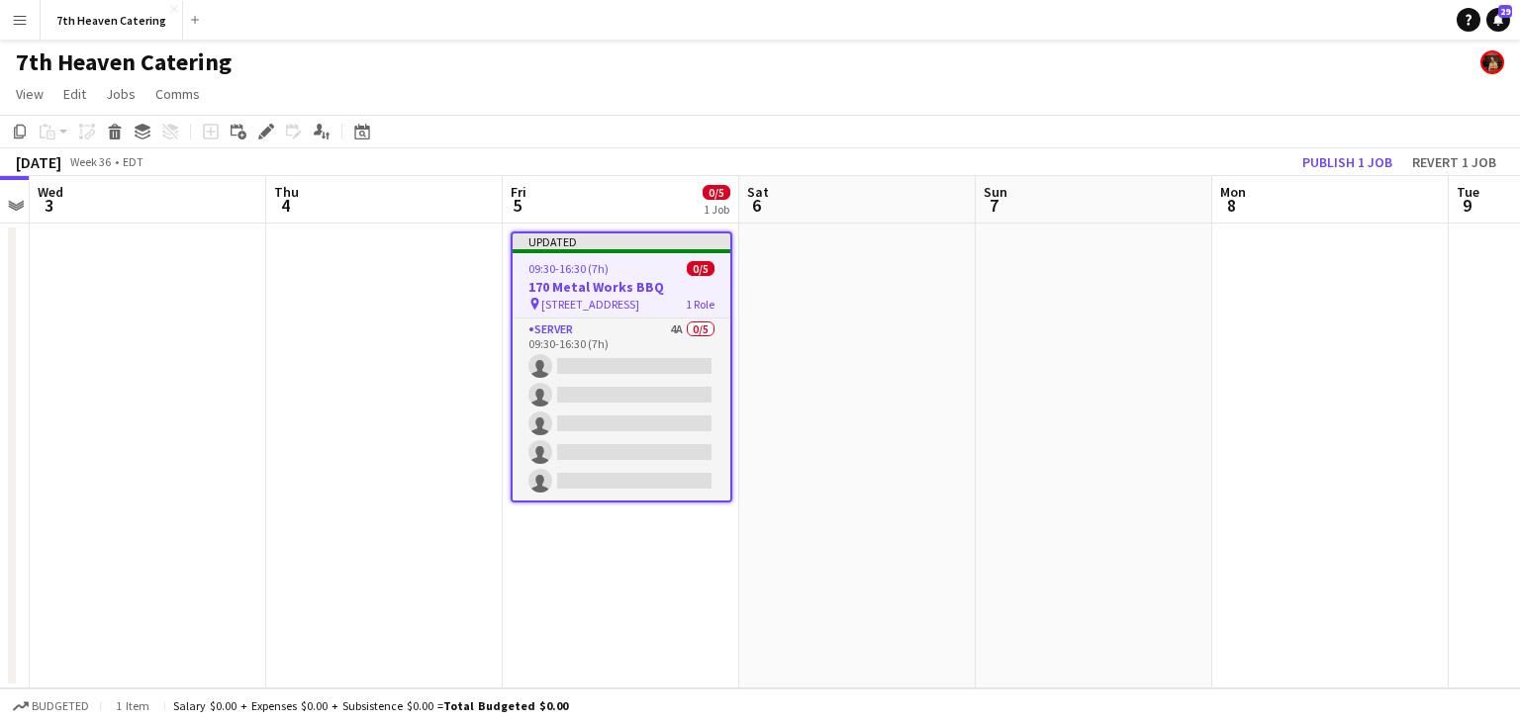
click at [623, 243] on div "Updated" at bounding box center [622, 242] width 218 height 16
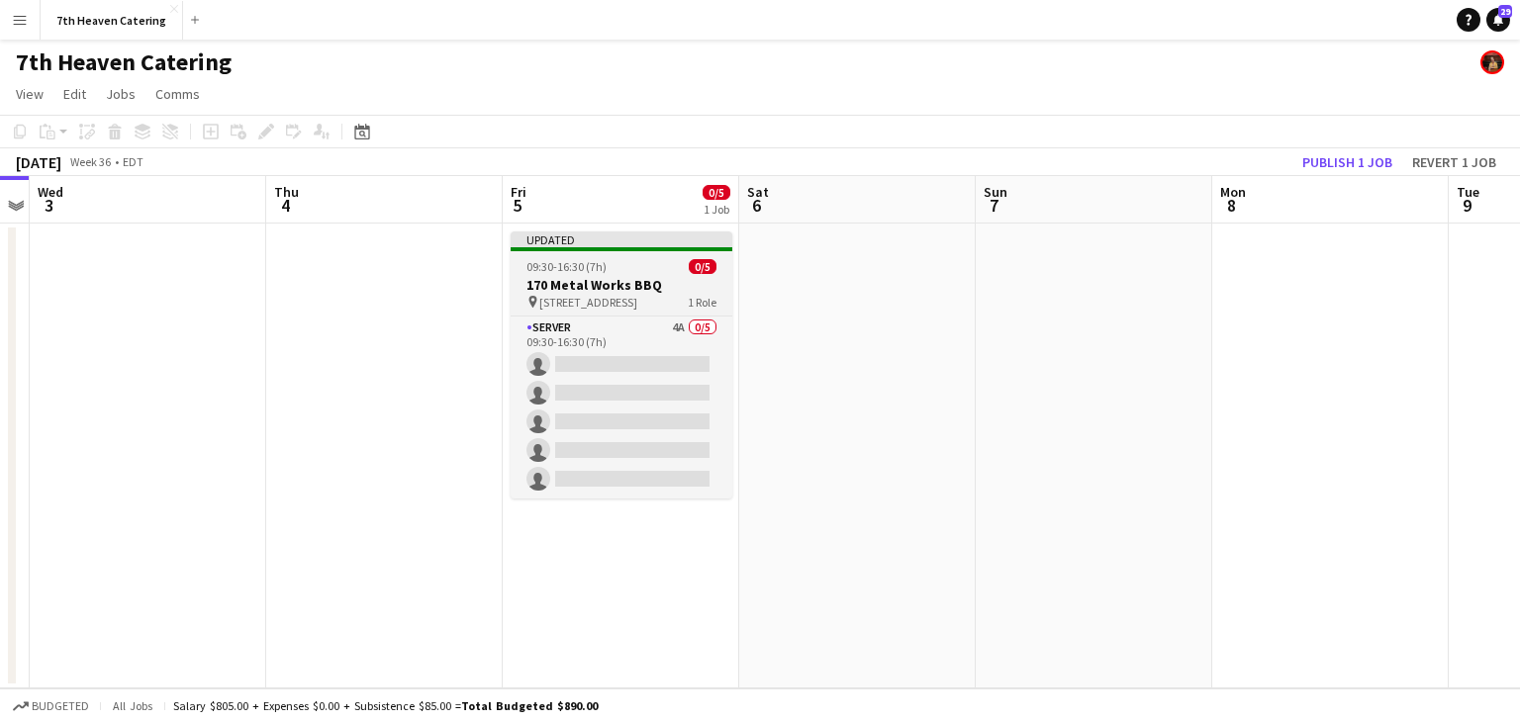
click at [596, 294] on div "pin [STREET_ADDRESS]" at bounding box center [622, 302] width 222 height 16
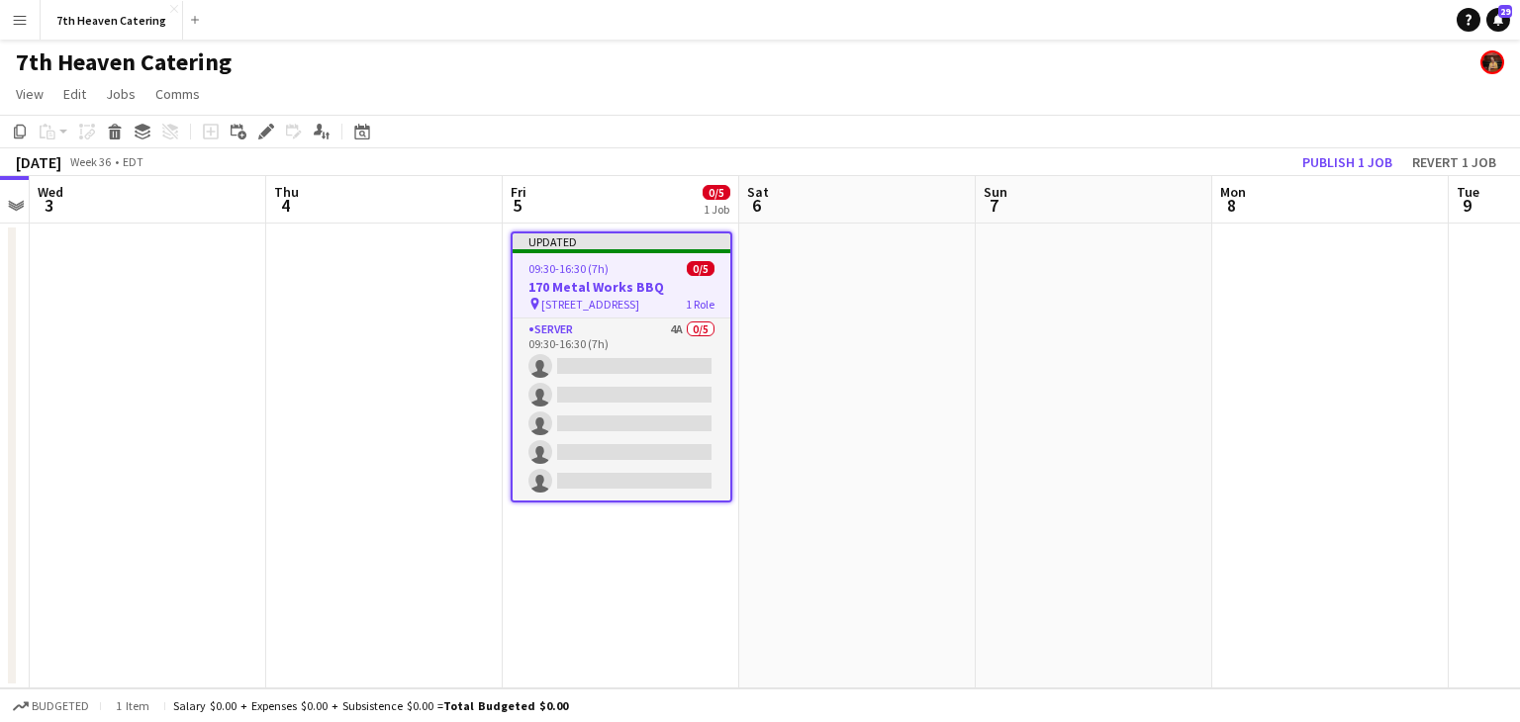
click at [597, 294] on h3 "170 Metal Works BBQ" at bounding box center [622, 287] width 218 height 18
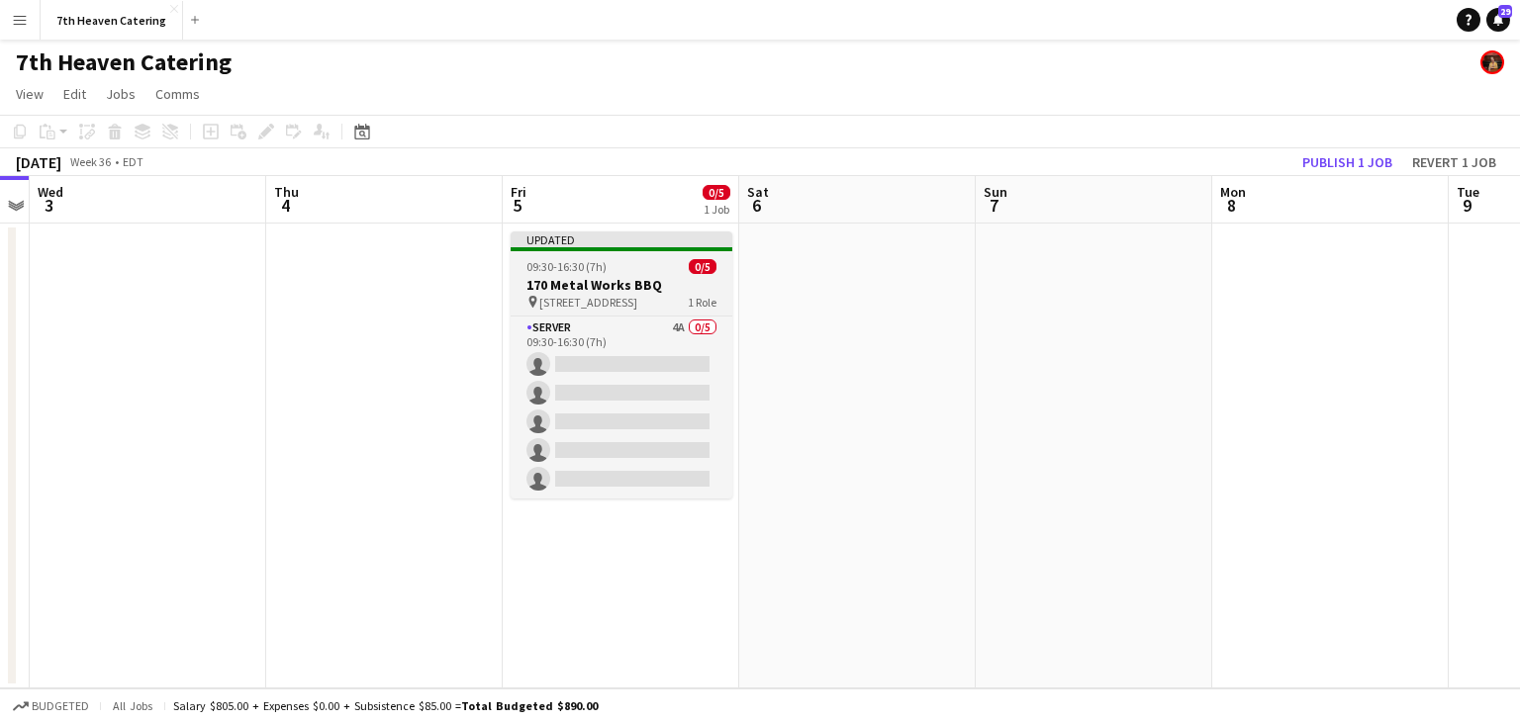
click at [597, 294] on div "pin [STREET_ADDRESS]" at bounding box center [622, 302] width 222 height 16
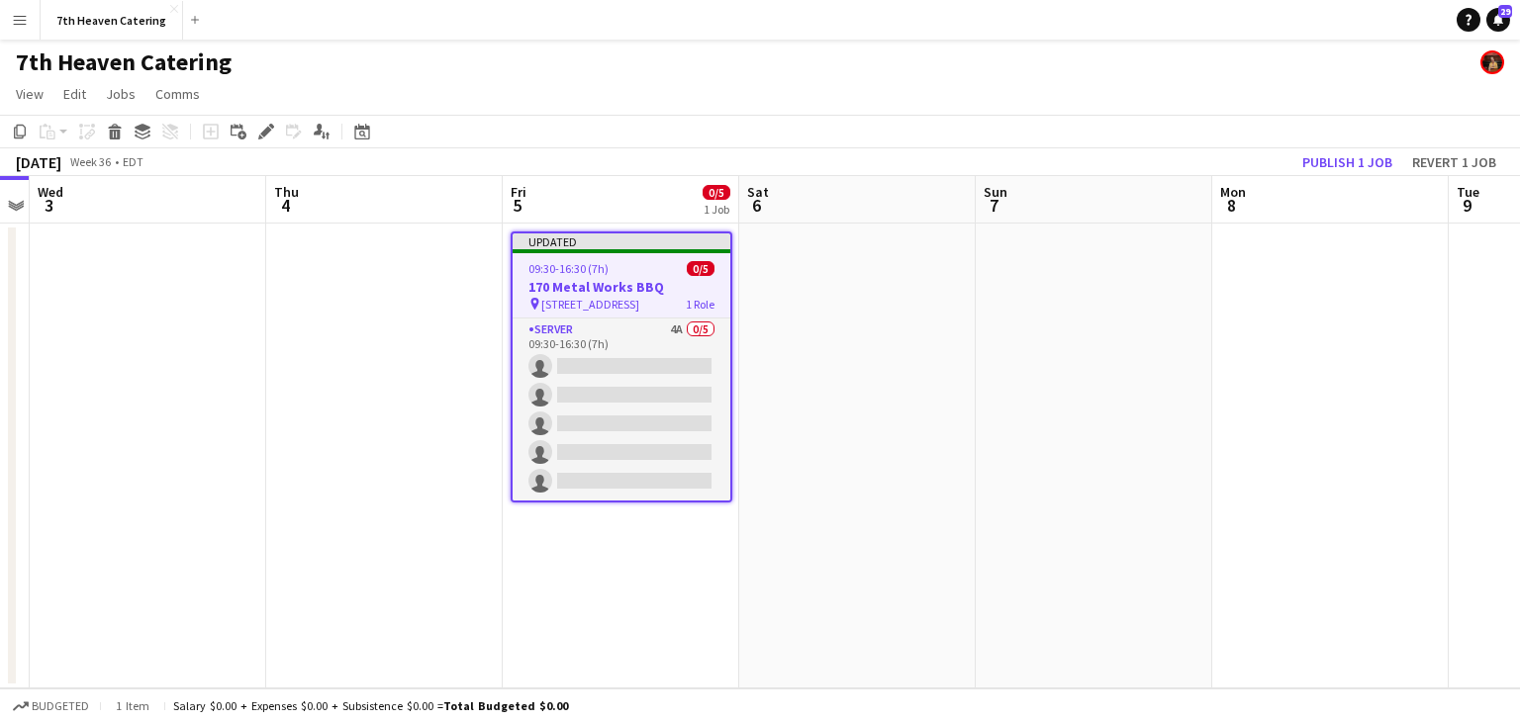
click at [597, 293] on h3 "170 Metal Works BBQ" at bounding box center [622, 287] width 218 height 18
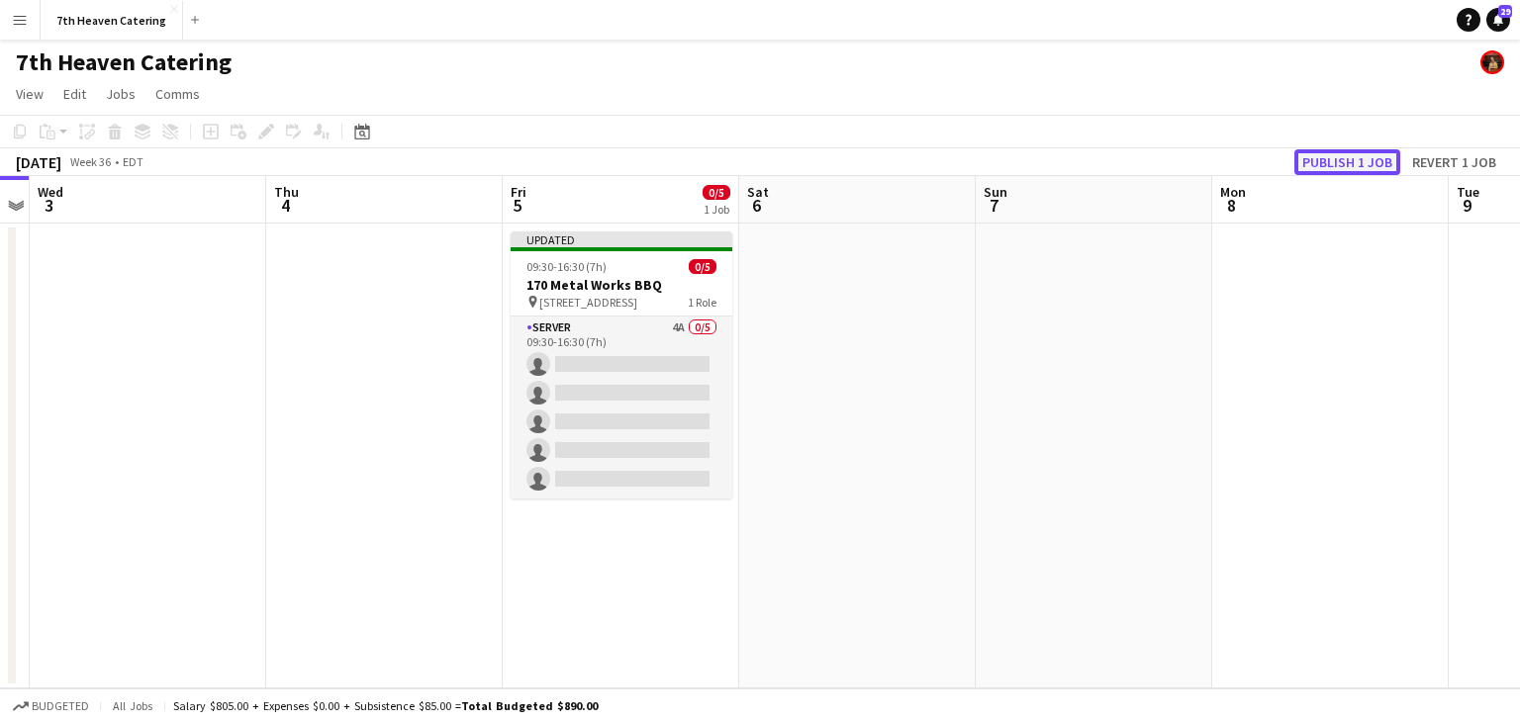
click at [1335, 167] on button "Publish 1 job" at bounding box center [1347, 162] width 106 height 26
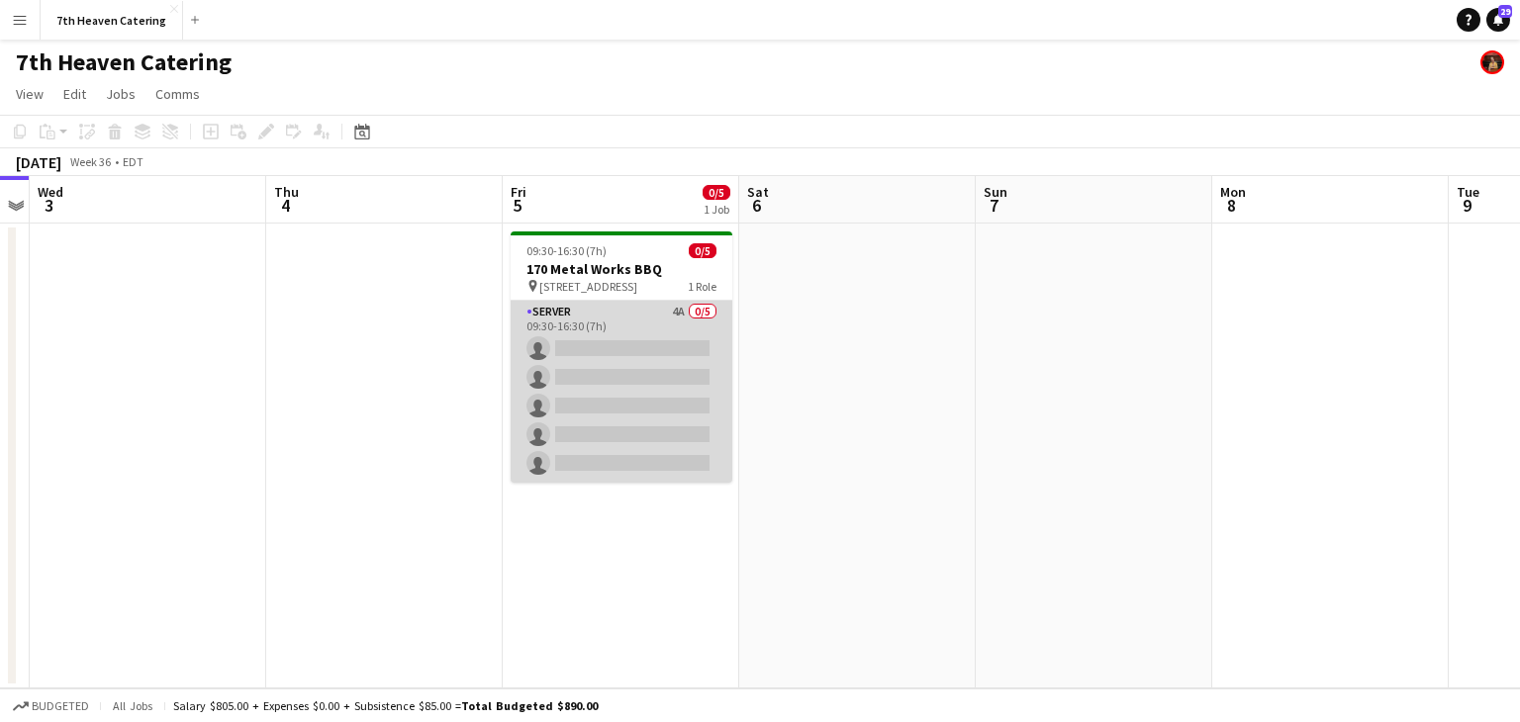
click at [602, 342] on app-card-role "SERVER 4A 0/5 09:30-16:30 (7h) single-neutral-actions single-neutral-actions si…" at bounding box center [622, 392] width 222 height 182
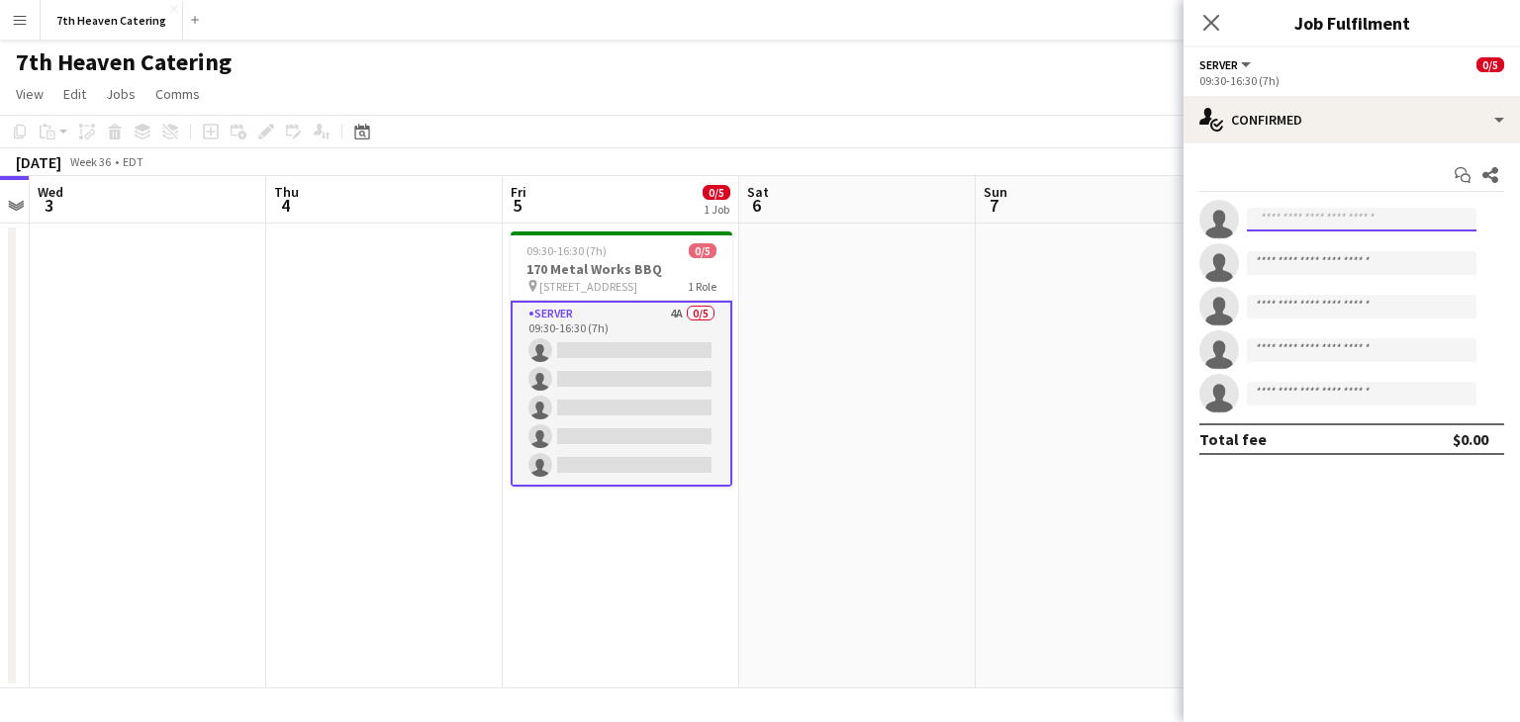
click at [1365, 225] on input at bounding box center [1362, 220] width 230 height 24
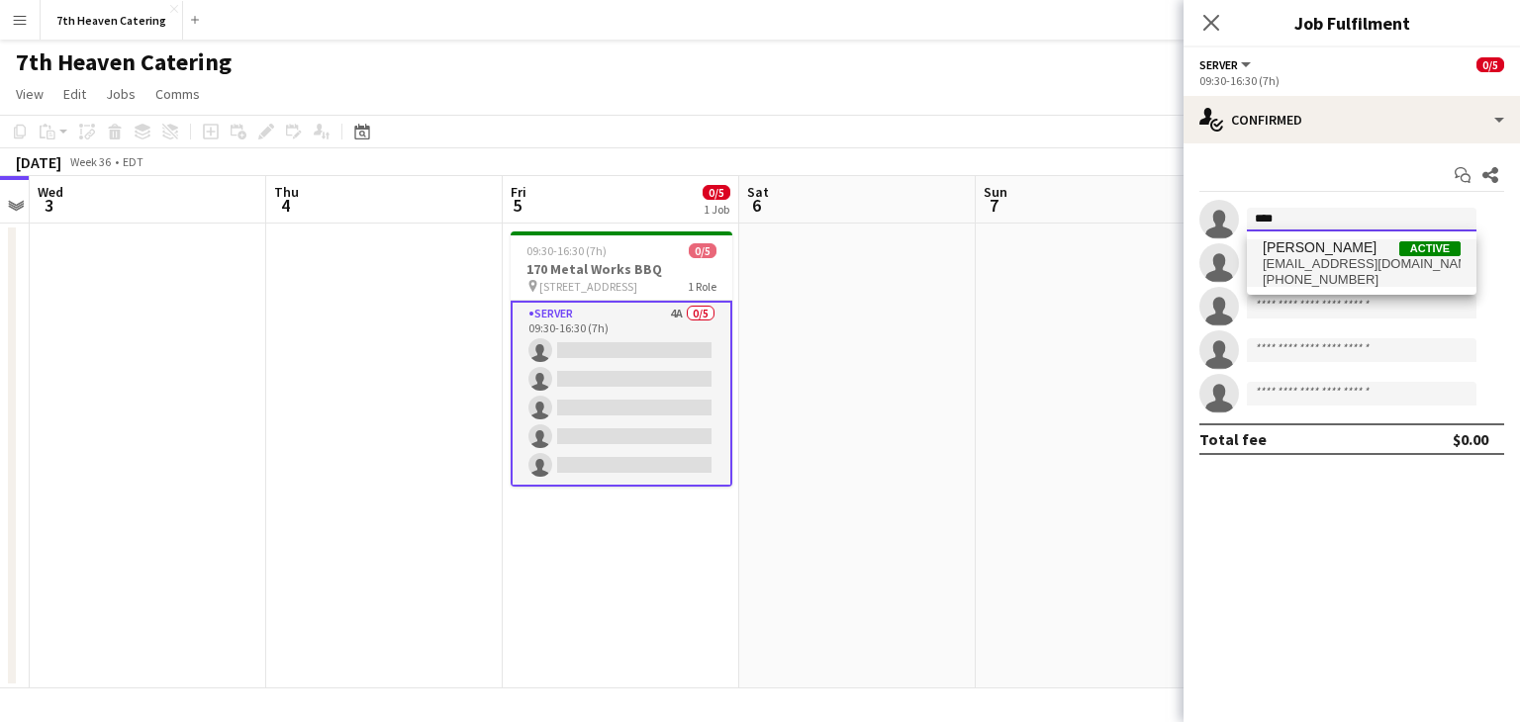
type input "****"
click at [1348, 253] on span "[PERSON_NAME]" at bounding box center [1320, 247] width 114 height 17
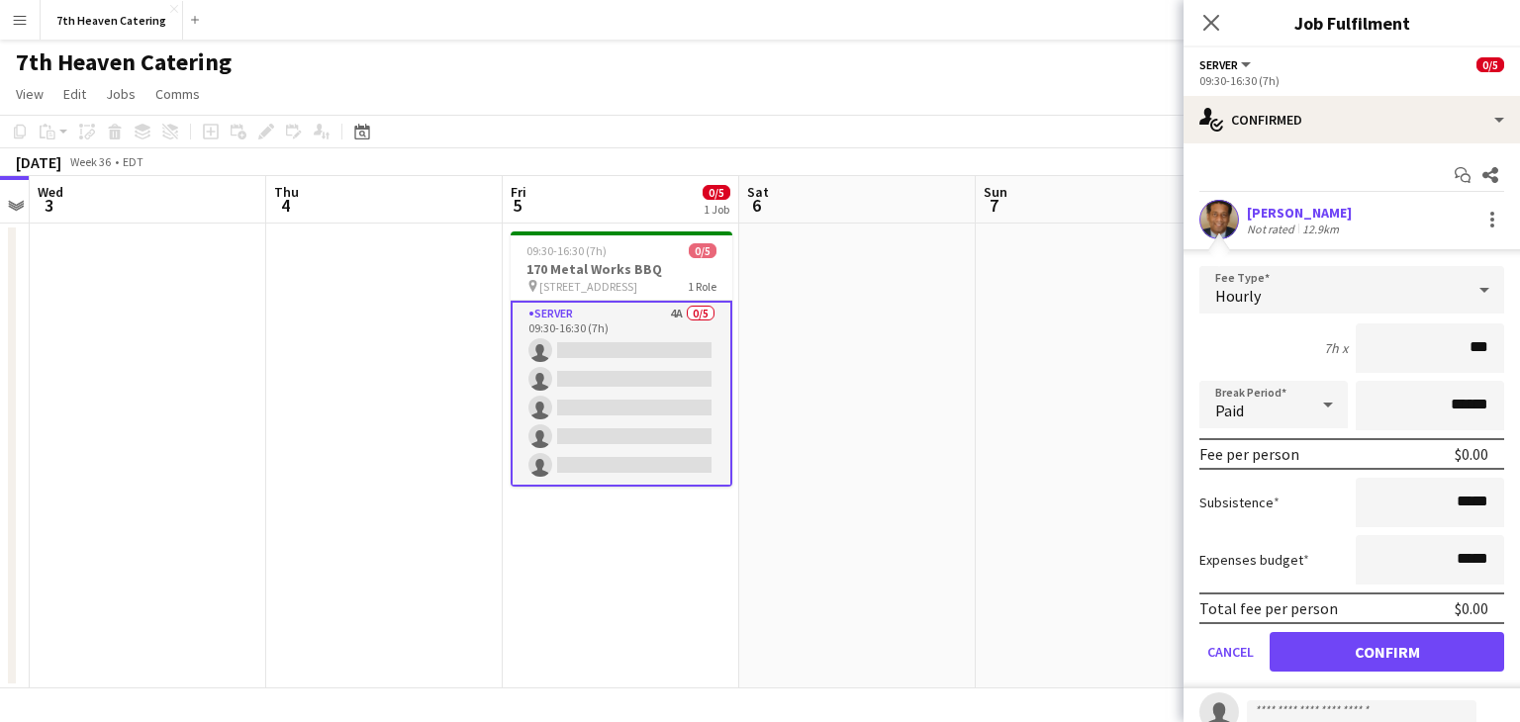
type input "**"
type input "***"
click at [1357, 547] on input "*****" at bounding box center [1430, 559] width 148 height 49
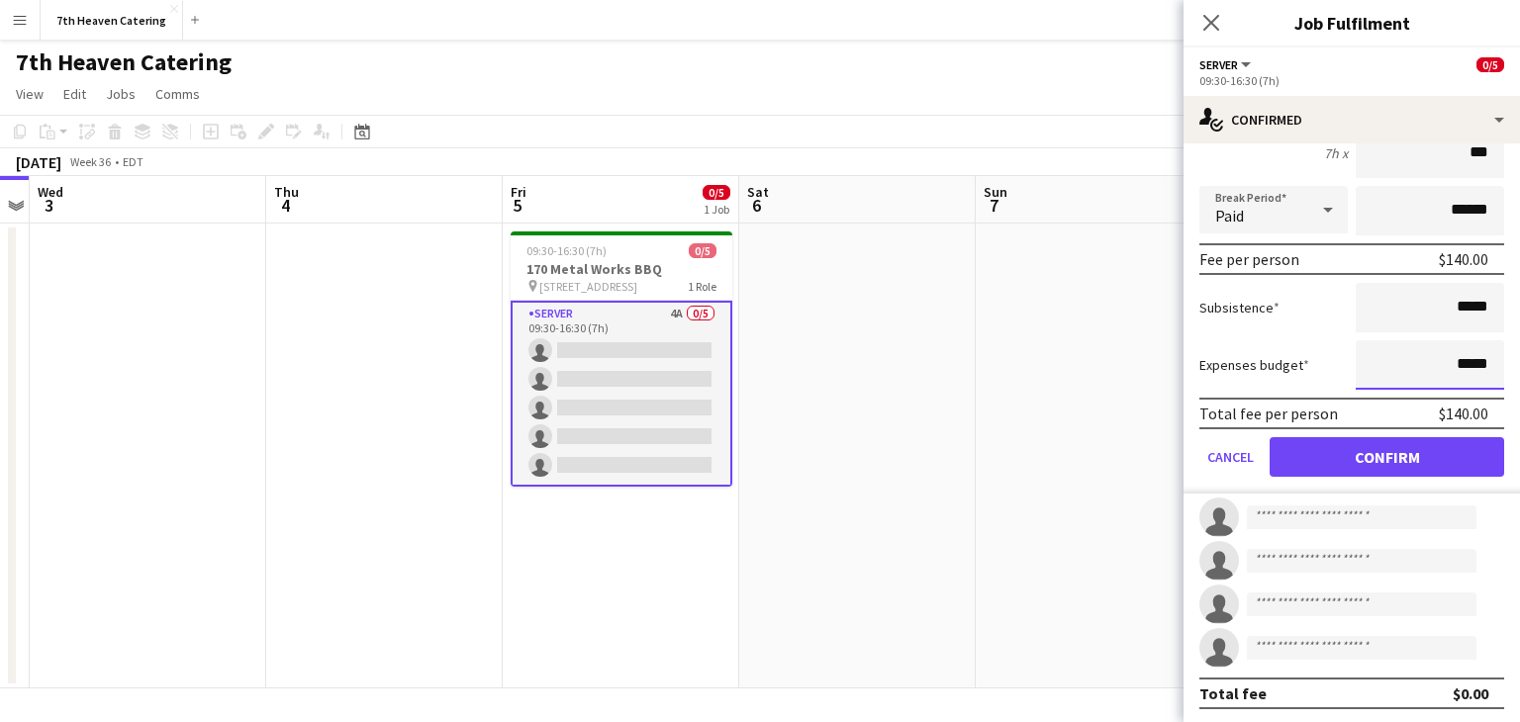
scroll to position [97, 0]
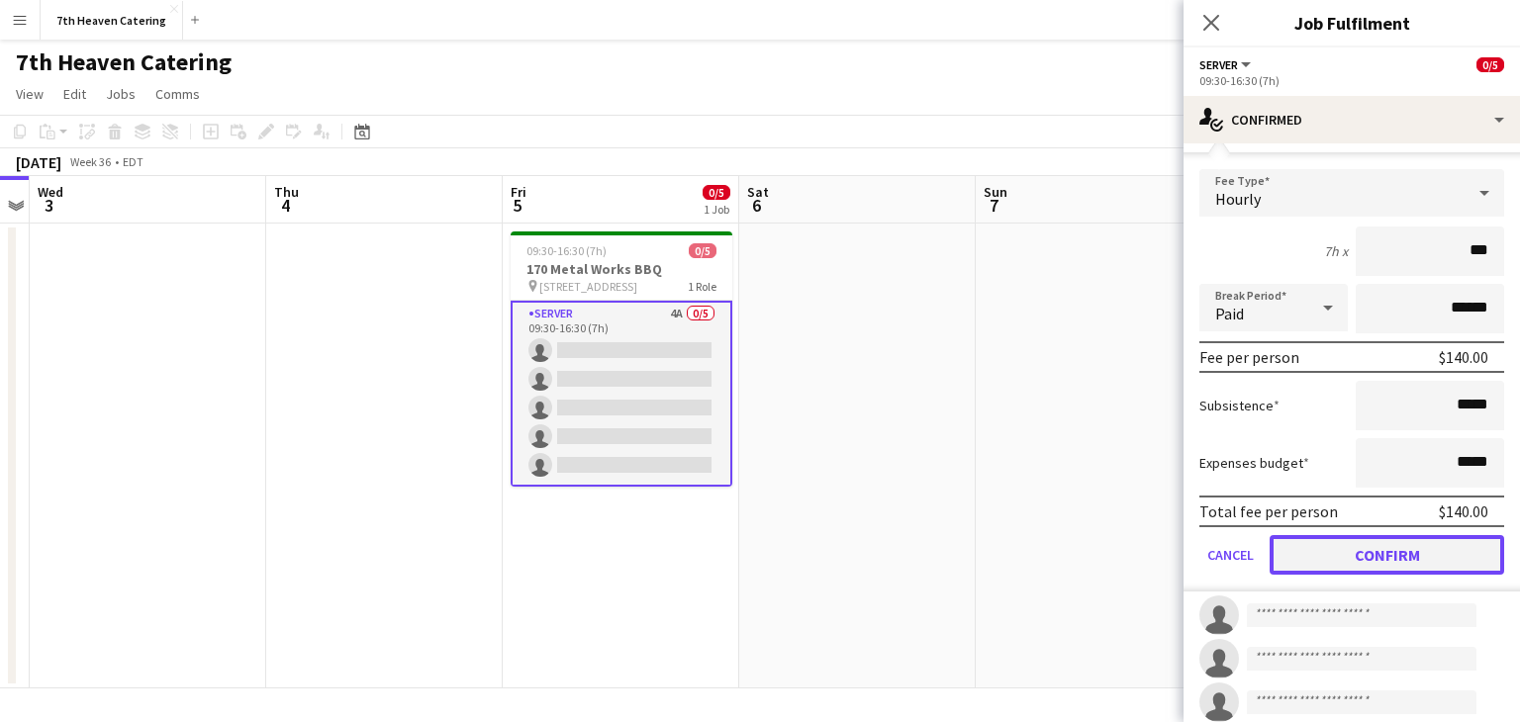
click at [1382, 548] on button "Confirm" at bounding box center [1386, 555] width 234 height 40
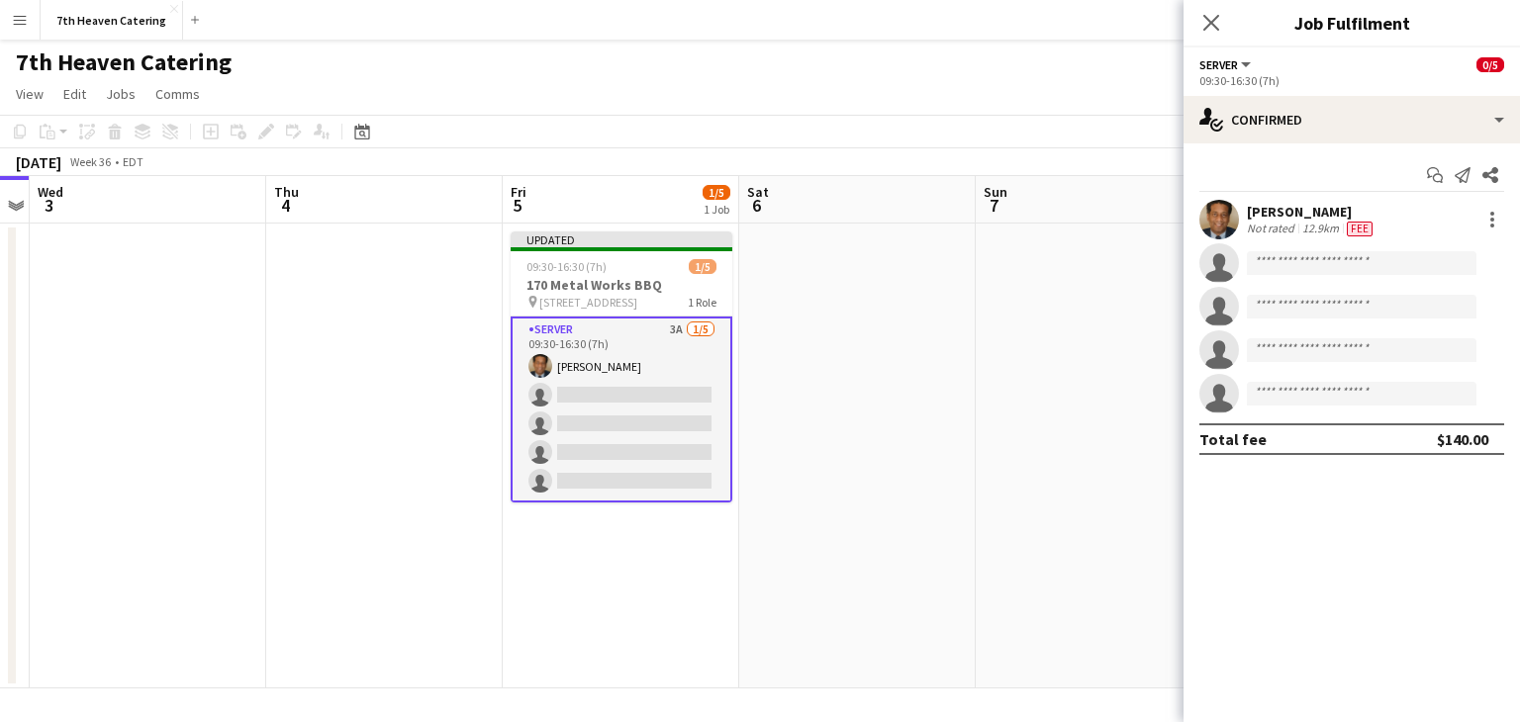
scroll to position [0, 0]
click at [1209, 20] on icon at bounding box center [1210, 22] width 19 height 19
